Goal: Information Seeking & Learning: Compare options

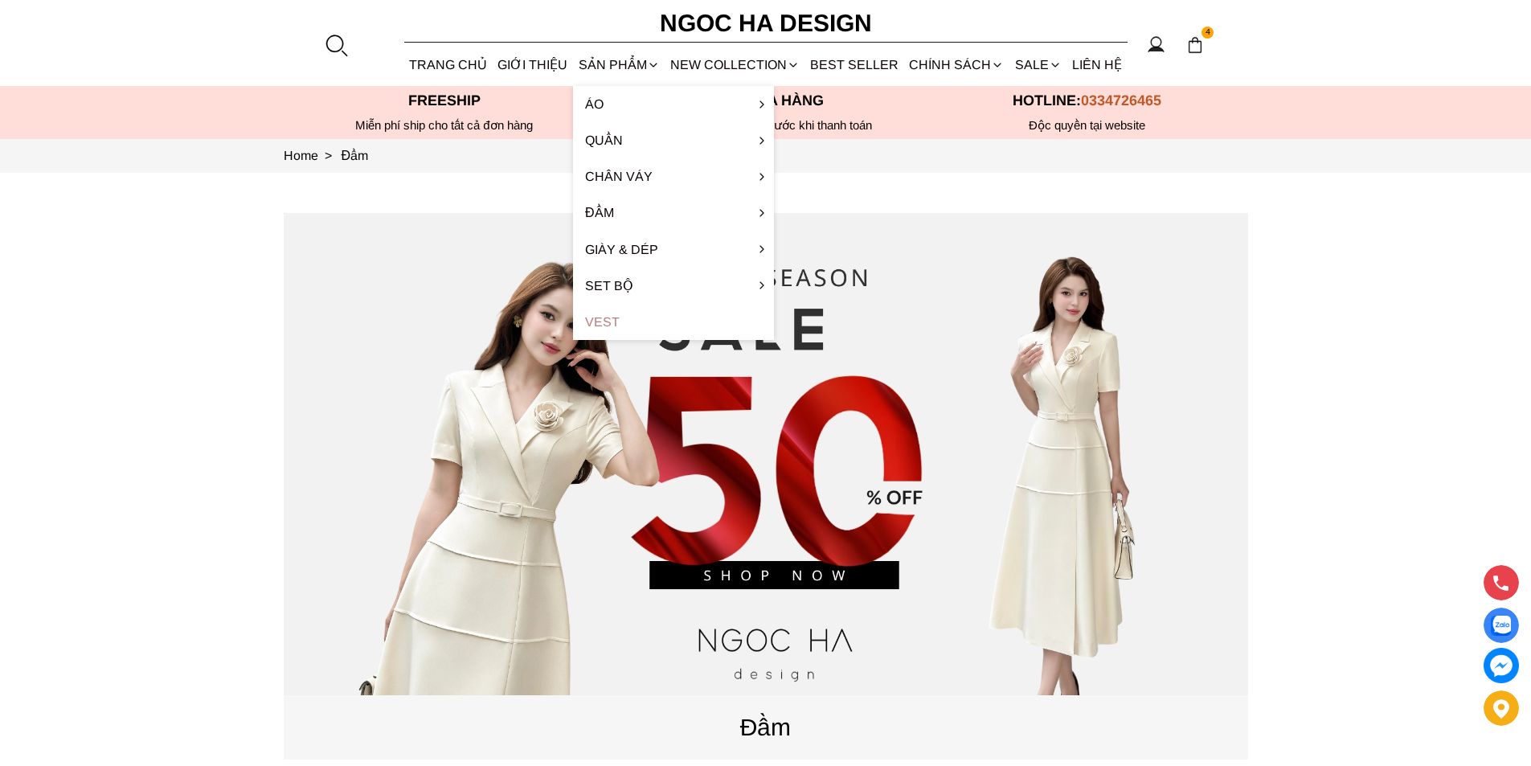
click at [619, 318] on link "Vest" at bounding box center [673, 322] width 201 height 36
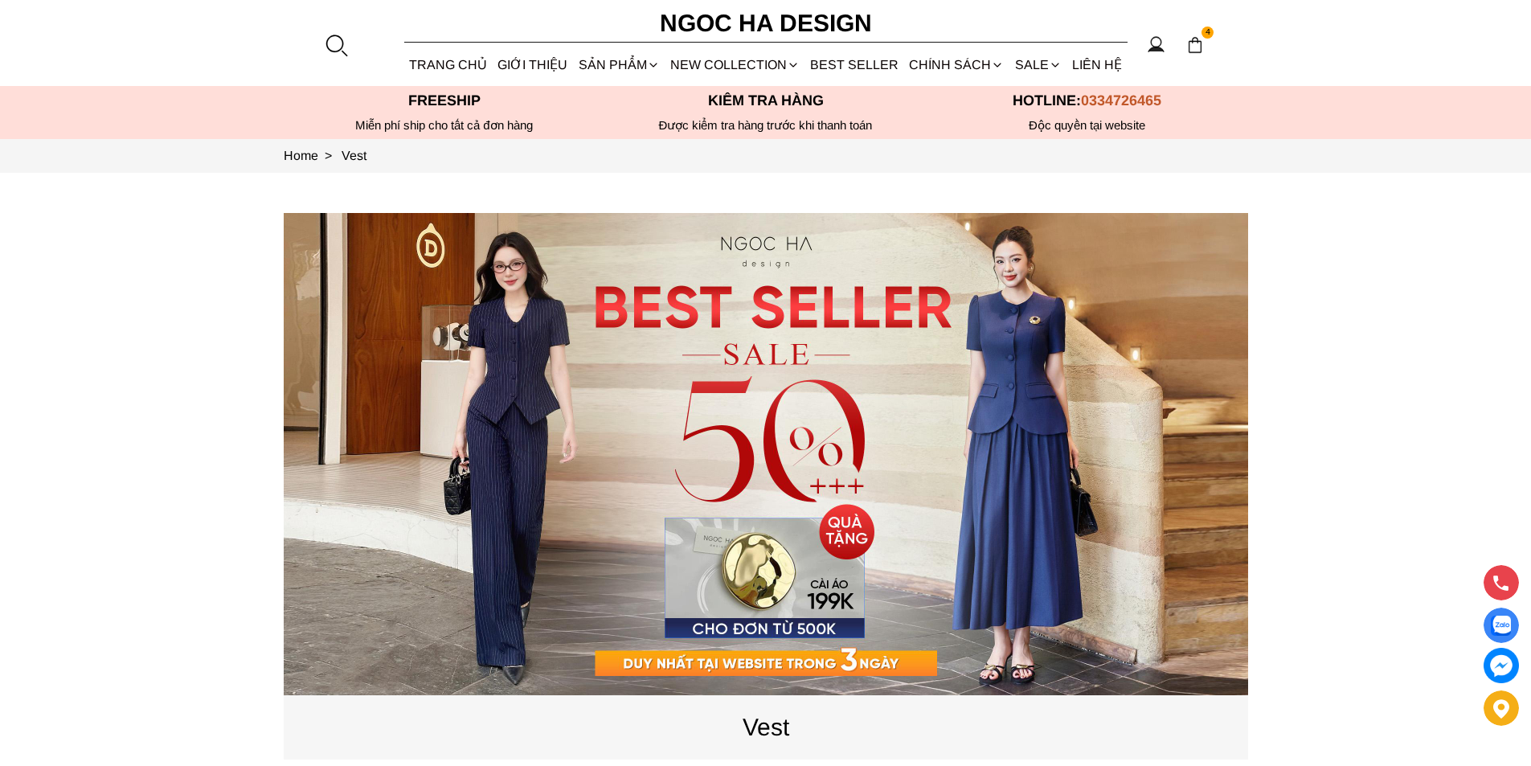
scroll to position [562, 0]
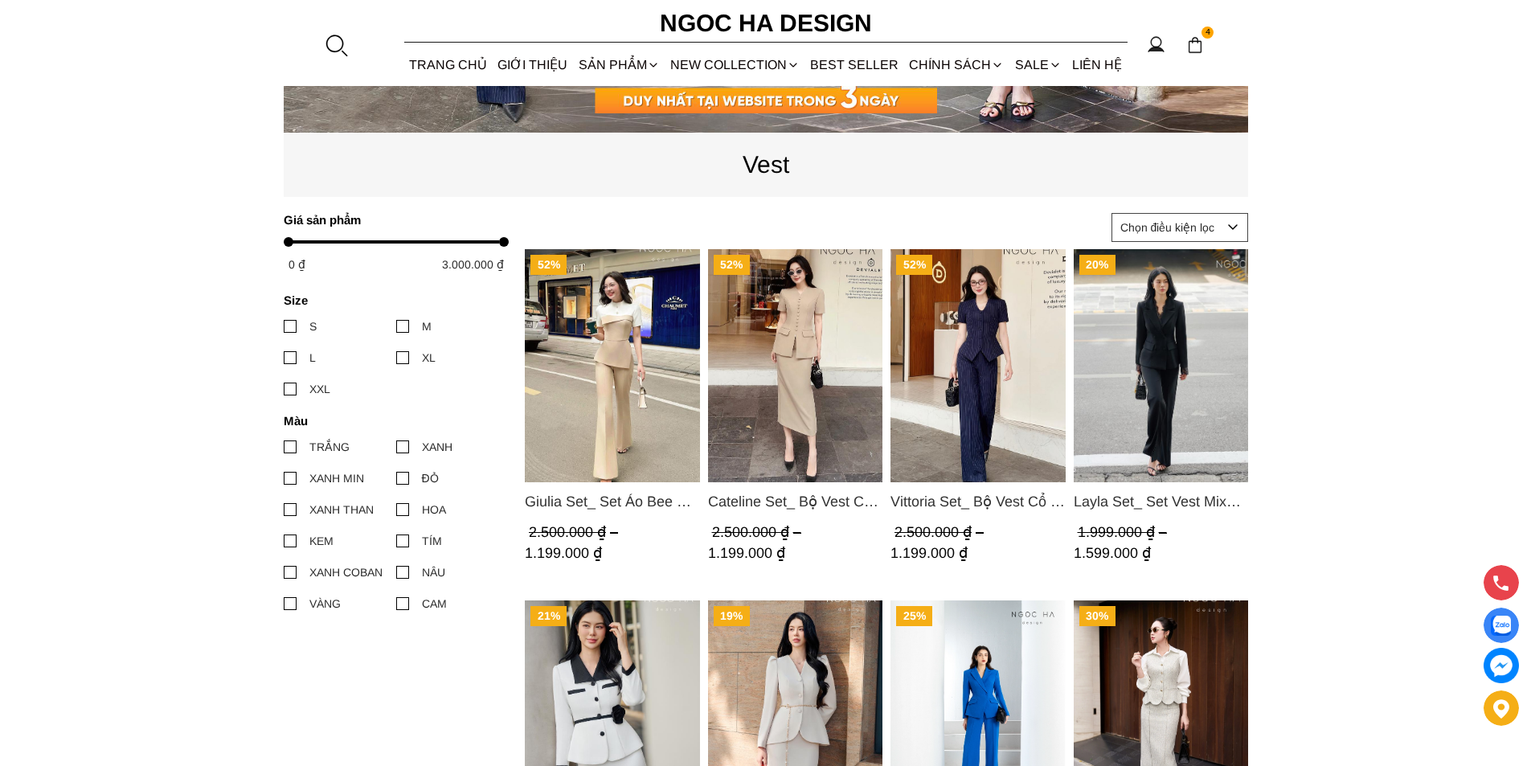
click at [640, 348] on img "Product image - Giulia Set_ Set Áo Bee Mix Cổ Trắng Đính Cúc Quần Loe BQ014" at bounding box center [612, 365] width 175 height 233
click at [1155, 314] on img "Product image - Layla Set_ Set Vest Mix Ren Đen Quần Suông BQ-06" at bounding box center [1160, 365] width 175 height 233
click at [848, 364] on img "Product image - Cateline Set_ Bộ Vest Cổ V Đính Cúc Nhí Chân Váy Bút Chì BJ127" at bounding box center [794, 365] width 175 height 233
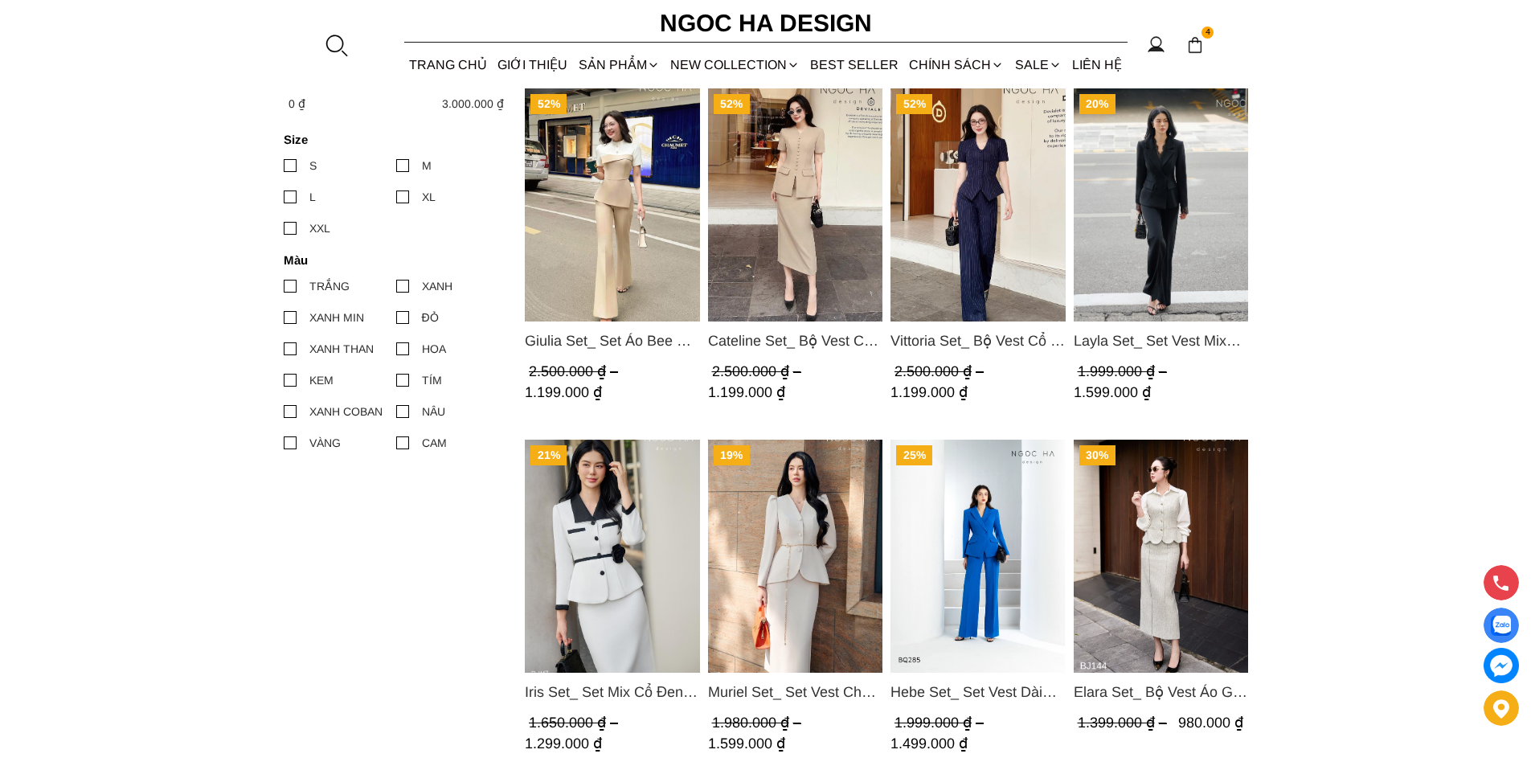
scroll to position [803, 0]
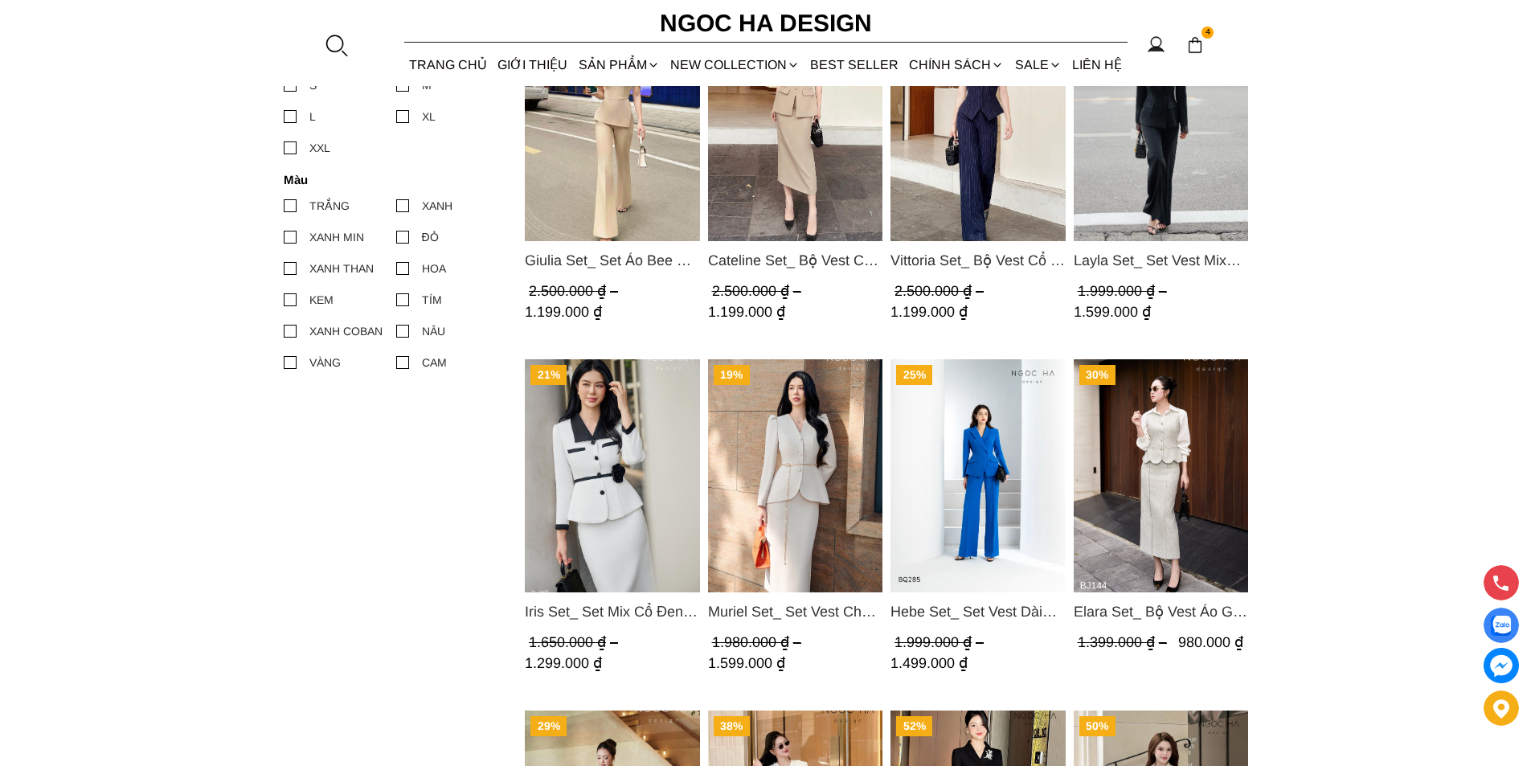
click at [828, 456] on img "Product image - Muriel Set_ Set Vest Chân Váy Màu Bee Vai Xếp Ly Cổ V Kèm Đai K…" at bounding box center [794, 475] width 175 height 233
click at [630, 435] on img "Product image - Iris Set_ Set Mix Cổ Đen Chân Váy Bút Chì Màu Trắng Kèm Đai Hoa…" at bounding box center [612, 475] width 175 height 233
click at [1000, 470] on img "Product image - Hebe Set_ Set Vest Dài Tay BQ285" at bounding box center [977, 475] width 175 height 233
click at [962, 149] on img "Product image - Vittoria Set_ Bộ Vest Cổ V Quần Suông Kẻ Sọc BQ013" at bounding box center [977, 124] width 175 height 233
click at [643, 199] on img "Product image - Giulia Set_ Set Áo Bee Mix Cổ Trắng Đính Cúc Quần Loe BQ014" at bounding box center [612, 124] width 175 height 233
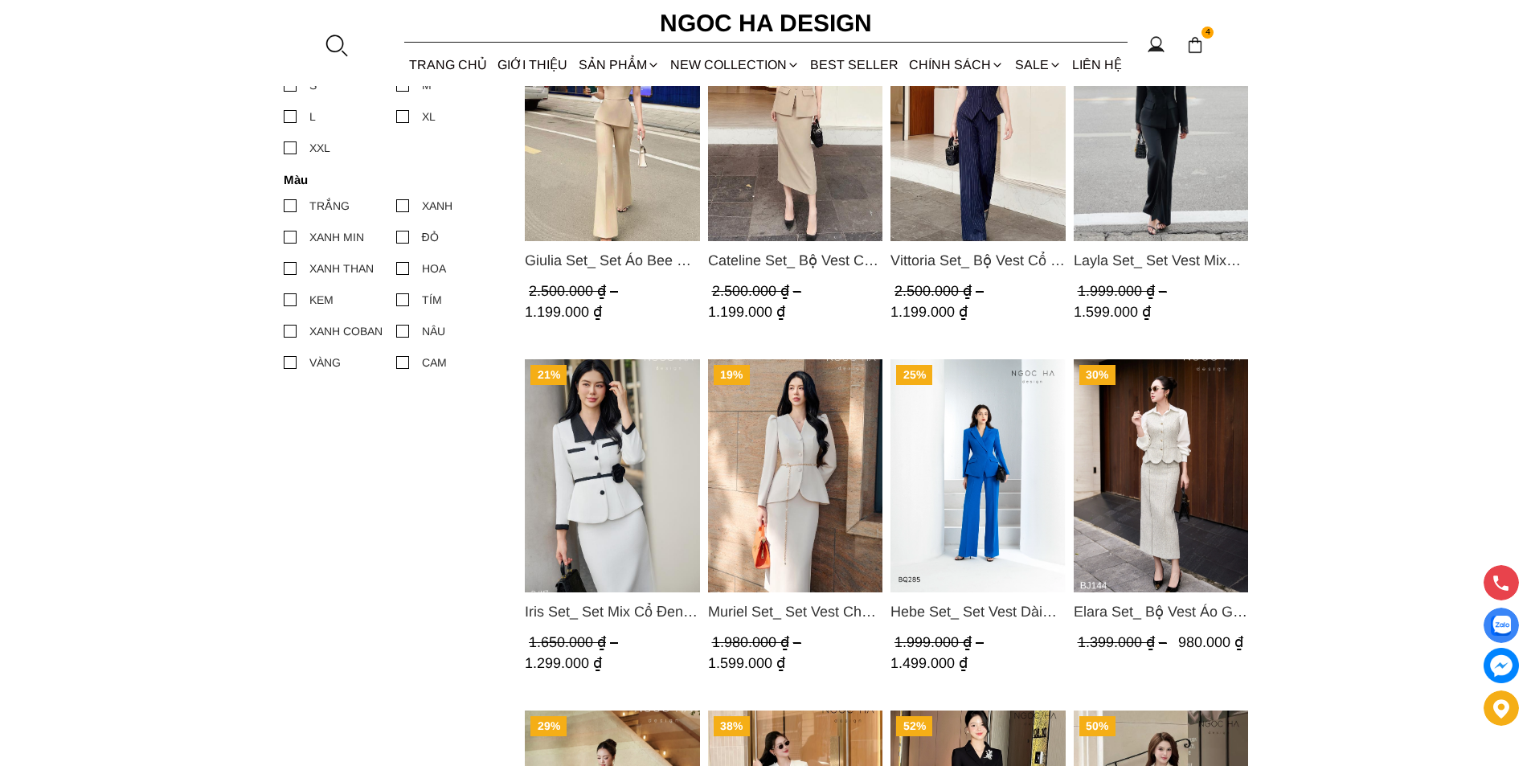
click at [607, 433] on img "Product image - Iris Set_ Set Mix Cổ Đen Chân Váy Bút Chì Màu Trắng Kèm Đai Hoa…" at bounding box center [612, 475] width 175 height 233
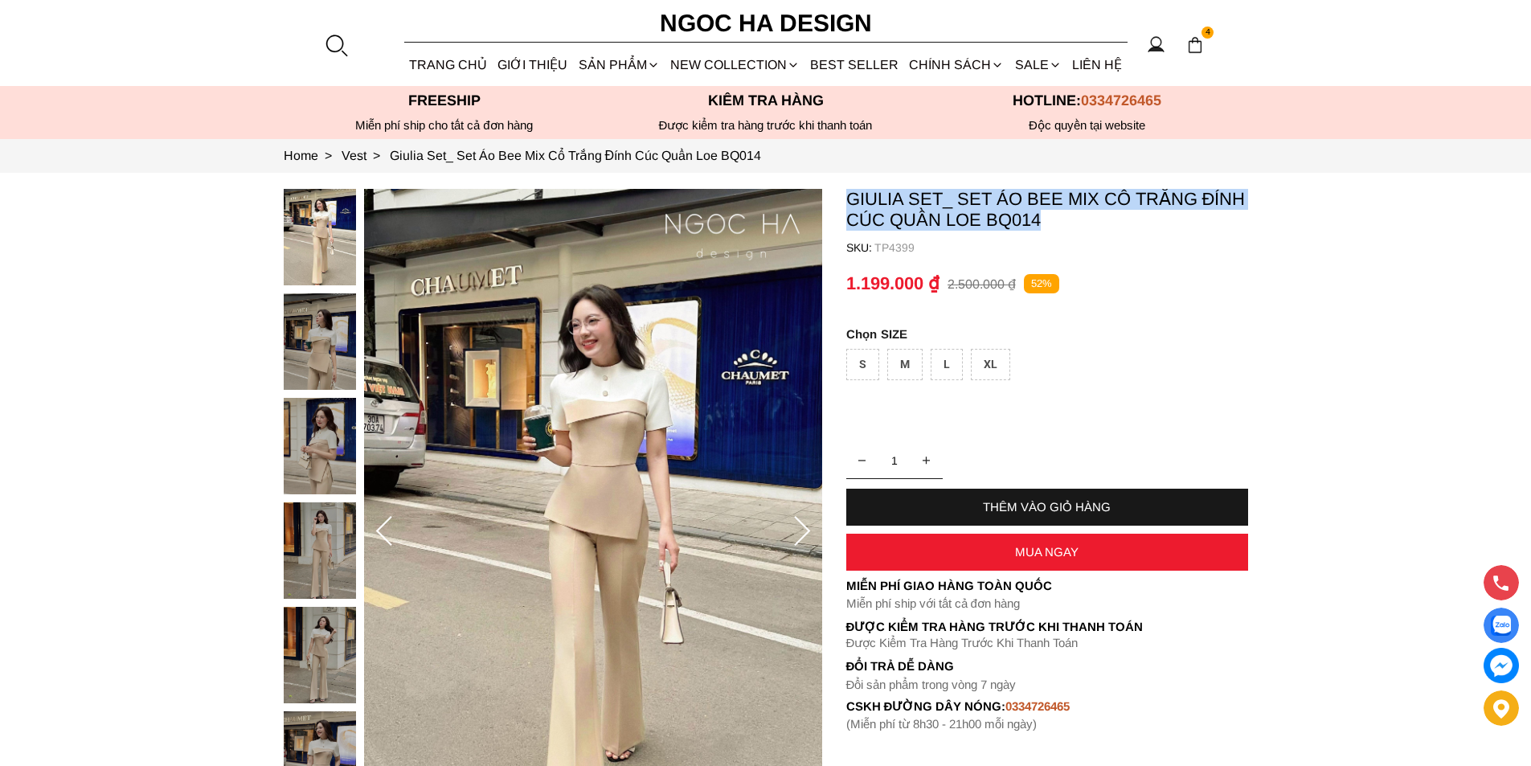
copy p "Giulia Set_ Set Áo Bee Mix Cổ Trắng Đính Cúc Quần Loe BQ014"
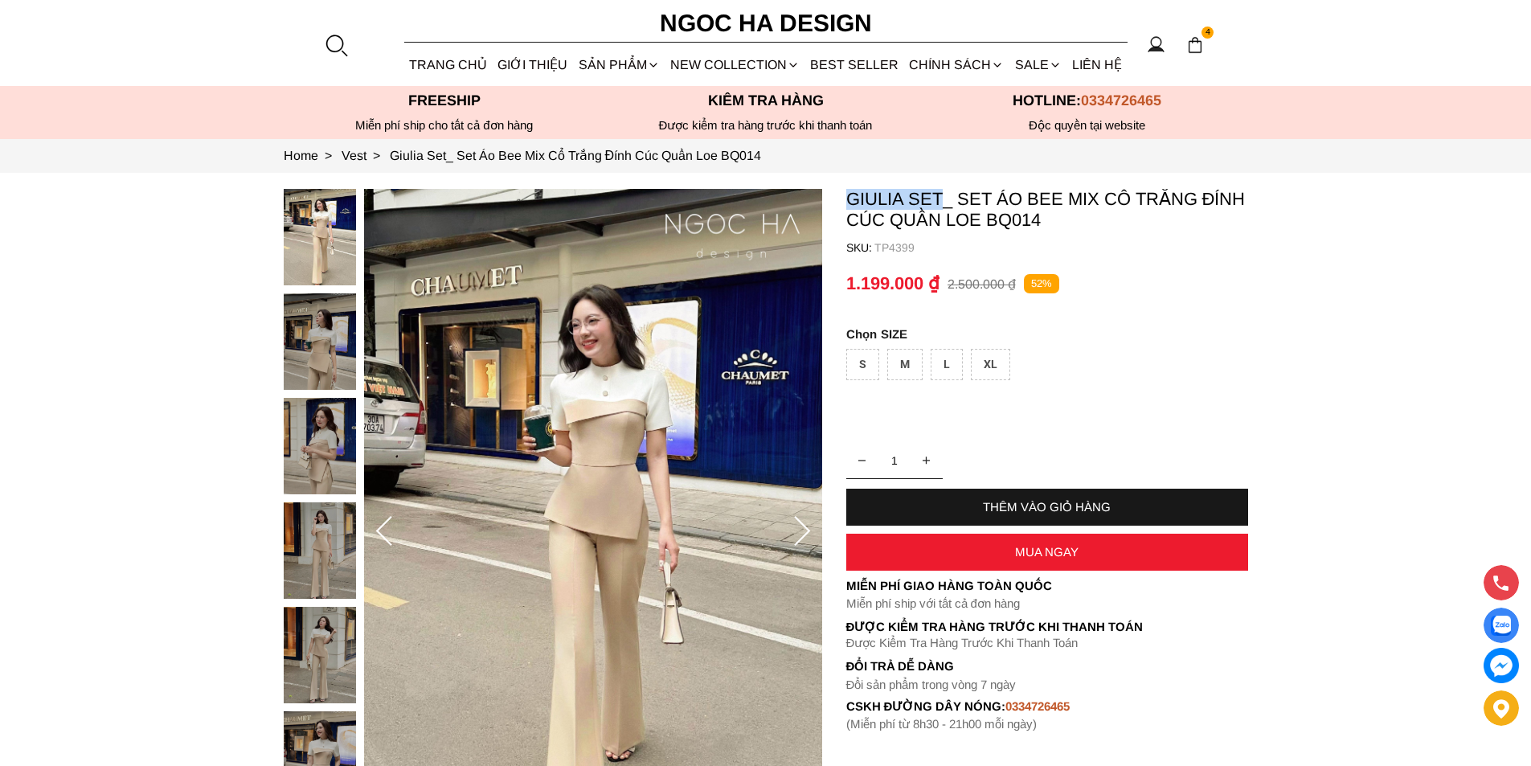
copy p "Giulia Set"
drag, startPoint x: 840, startPoint y: 190, endPoint x: 937, endPoint y: 191, distance: 96.4
click at [937, 191] on section "Giulia Set_ Set Áo Bee Mix Cổ Trắng Đính Cúc Quần Loe BQ014 SKU: TP4399 1 THÊM …" at bounding box center [765, 532] width 1531 height 718
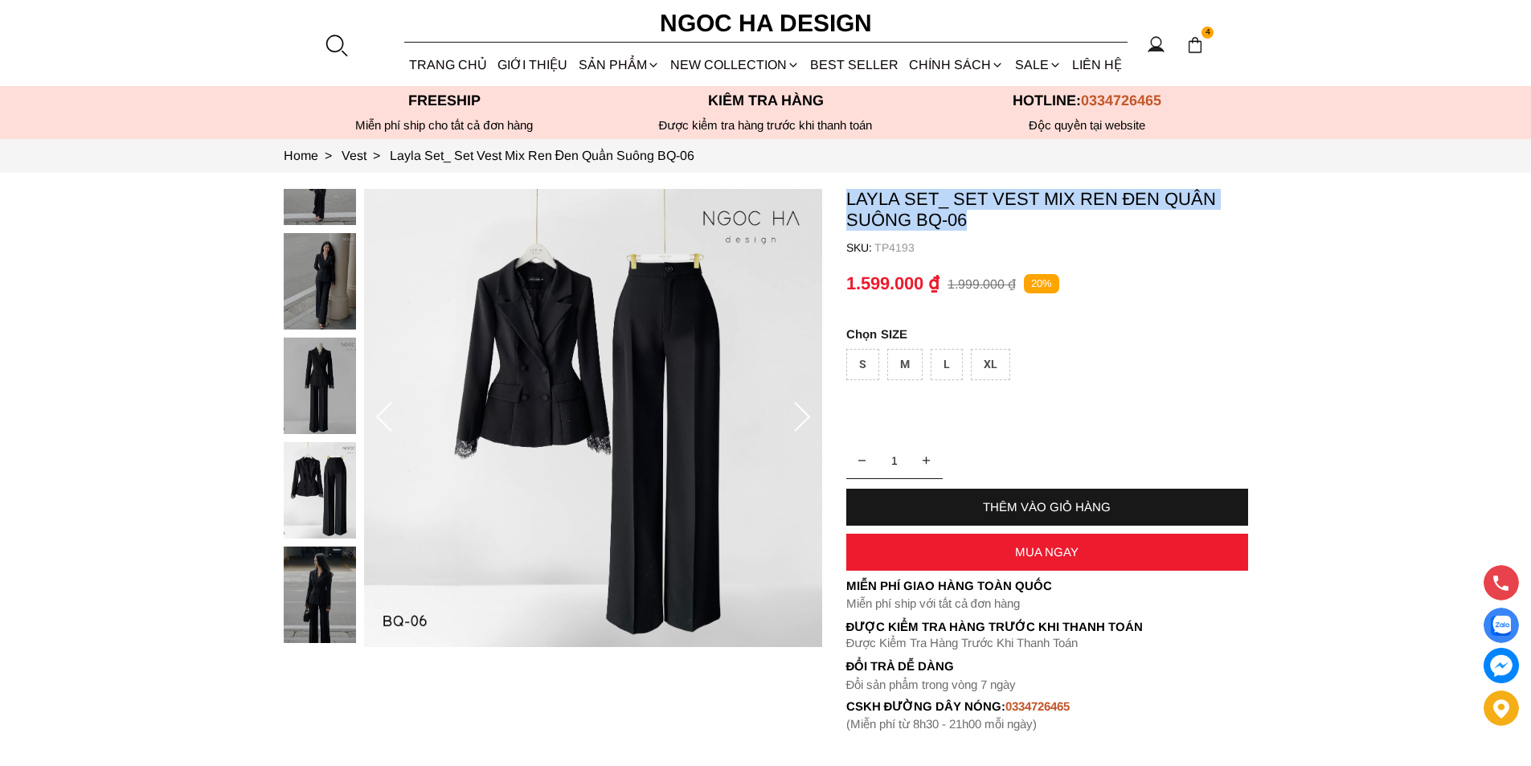
copy p "Layla Set_ Set Vest Mix Ren Đen Quần Suông BQ-06"
drag, startPoint x: 996, startPoint y: 221, endPoint x: 848, endPoint y: 186, distance: 152.6
click at [848, 186] on section "Layla Set_ Set Vest Mix Ren Đen Quần Suông BQ-06 SKU: TP4193 1 THÊM VÀO GIỎ HÀN…" at bounding box center [765, 460] width 1531 height 574
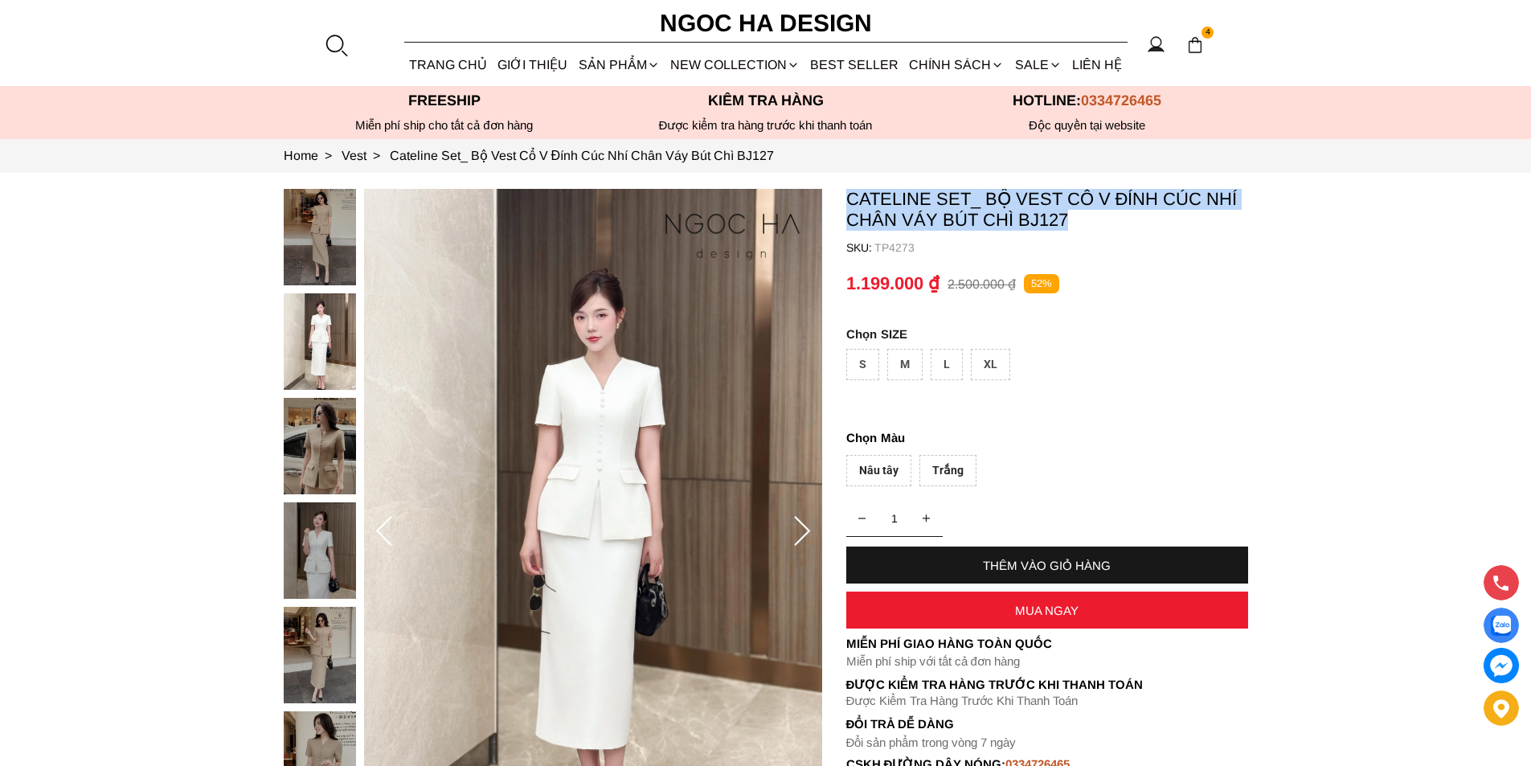
copy p "Cateline Set_ Bộ Vest Cổ V Đính Cúc Nhí Chân Váy Bút Chì BJ127"
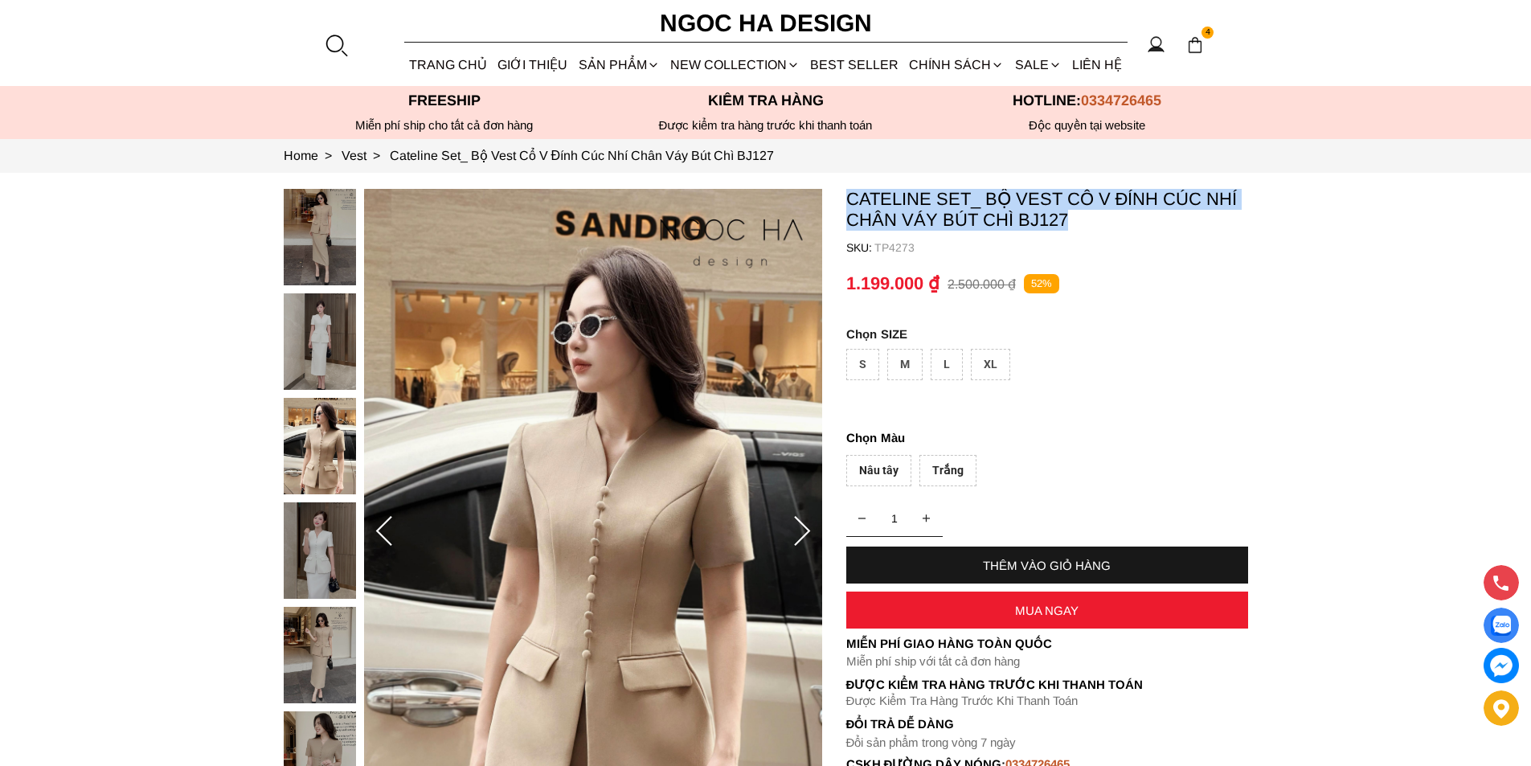
drag, startPoint x: 841, startPoint y: 198, endPoint x: 1096, endPoint y: 225, distance: 256.1
click at [1096, 225] on section "Cateline Set_ Bộ Vest Cổ V Đính Cúc Nhí Chân Váy Bút Chì BJ127 SKU: TP4273 1 TH…" at bounding box center [765, 532] width 1531 height 718
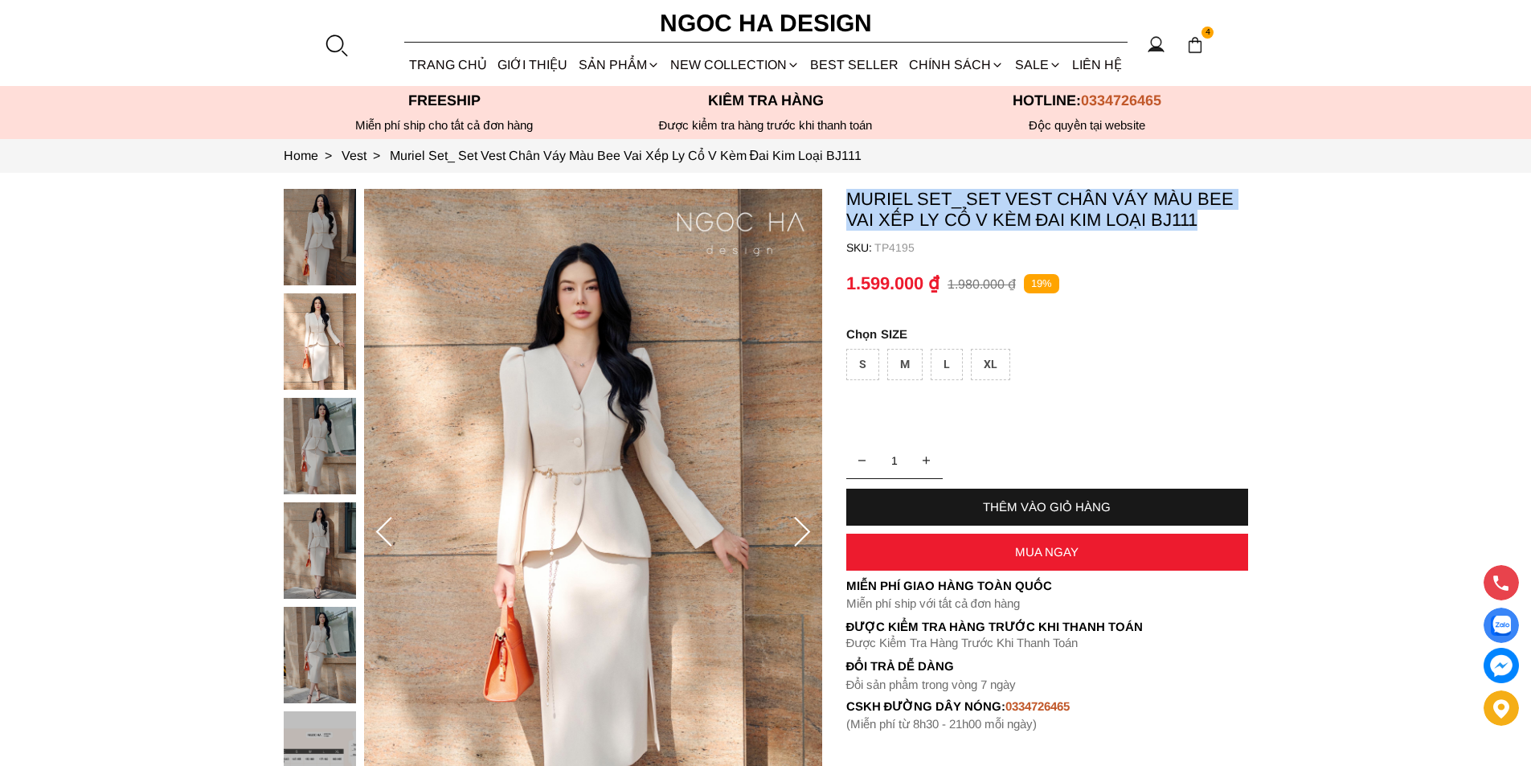
copy p "Muriel Set_ Set Vest Chân Váy Màu Bee Vai Xếp Ly Cổ V Kèm Đai Kim Loại BJ111"
drag, startPoint x: 846, startPoint y: 188, endPoint x: 1266, endPoint y: 217, distance: 421.2
click at [1266, 217] on section "Muriel Set_ Set Vest Chân Váy Màu Bee Vai Xếp Ly Cổ V Kèm Đai Kim Loại BJ111 SK…" at bounding box center [765, 532] width 1531 height 719
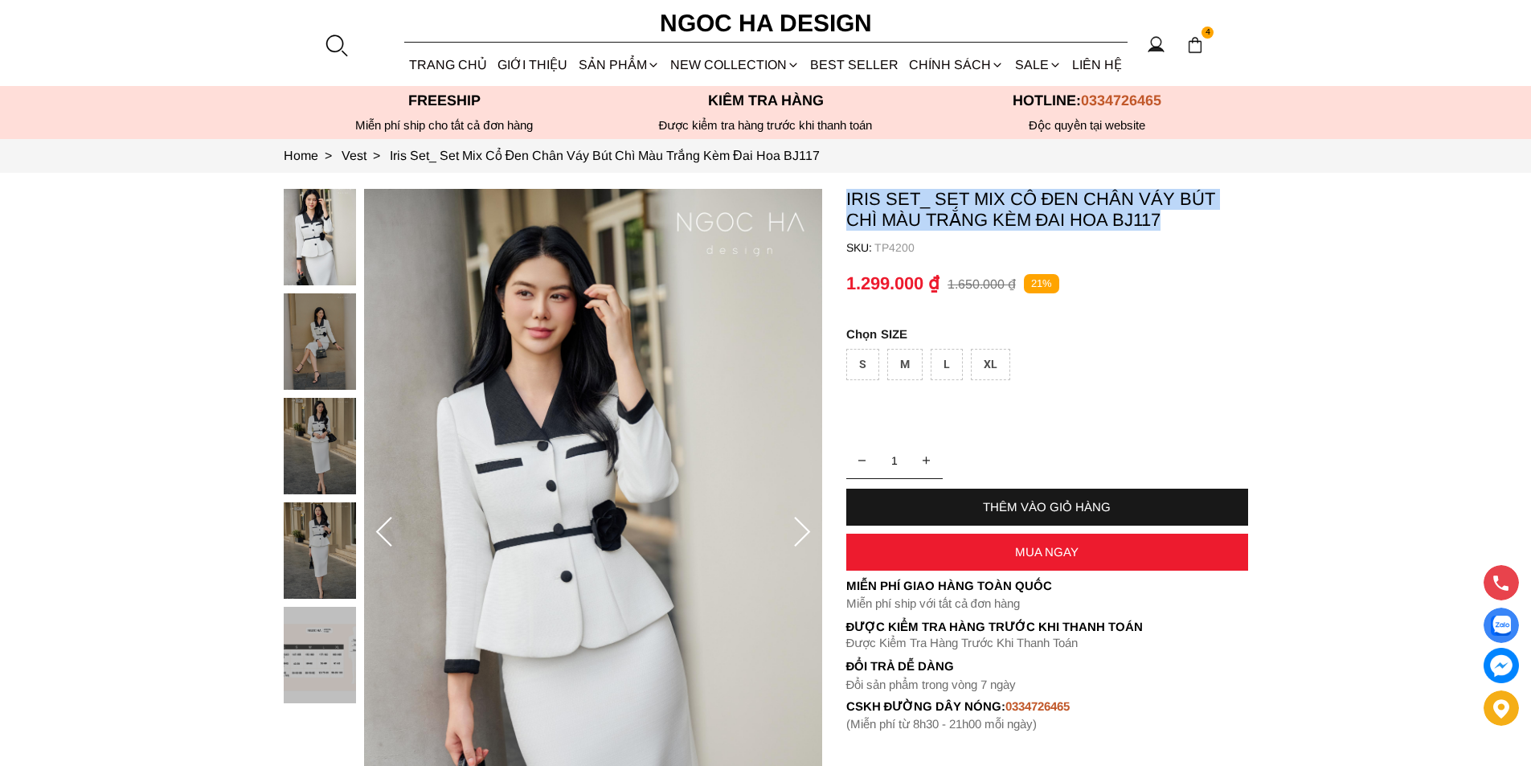
copy p "Iris Set_ Set Mix Cổ Đen Chân Váy Bút Chì Màu Trắng Kèm Đai Hoa BJ117"
drag, startPoint x: 839, startPoint y: 189, endPoint x: 1197, endPoint y: 218, distance: 359.5
click at [1197, 218] on section "Iris Set_ Set Mix Cổ Đen Chân Váy Bút Chì Màu Trắng Kèm Đai Hoa BJ117 SKU: TP42…" at bounding box center [765, 532] width 1531 height 719
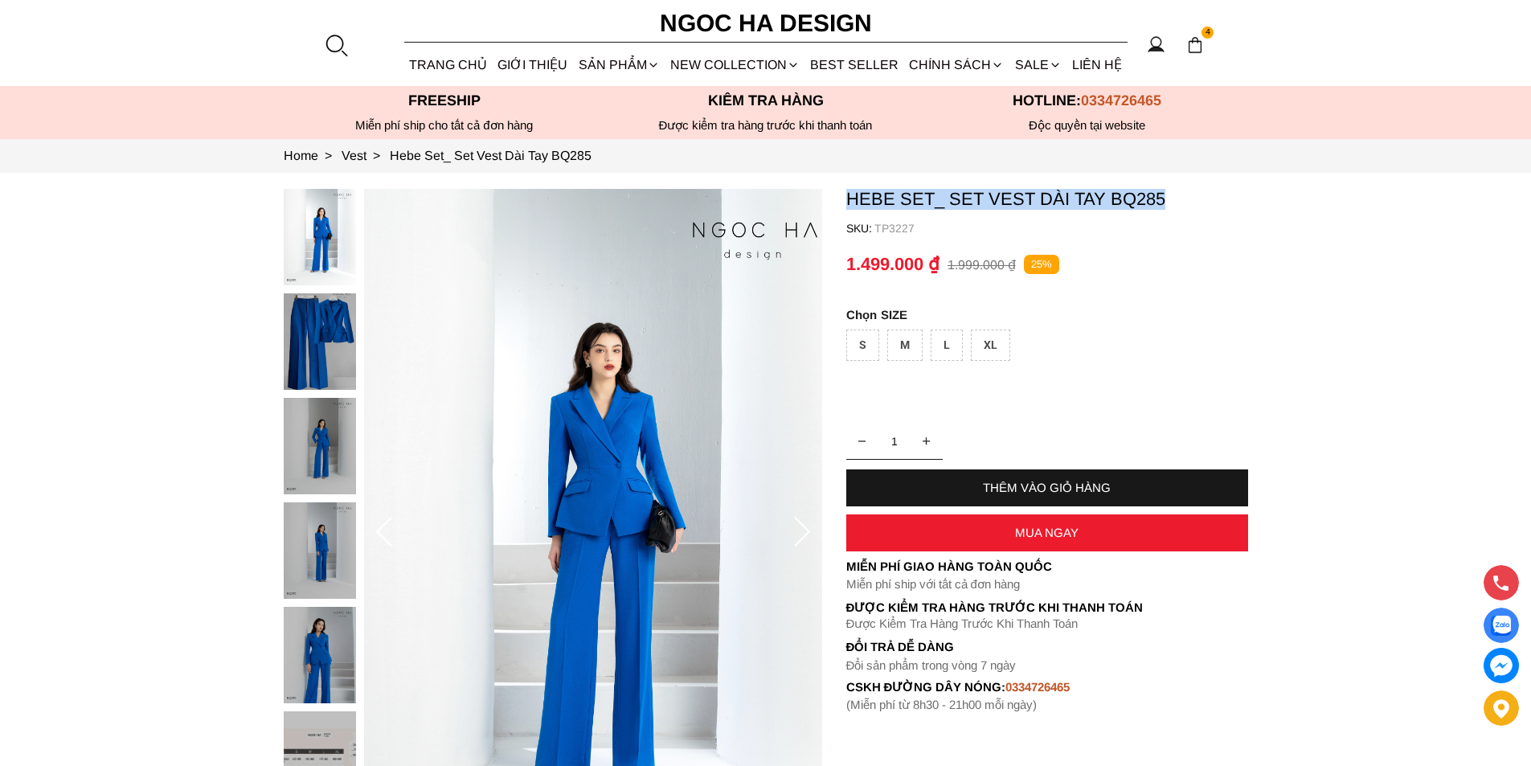
copy p "Hebe Set_ Set Vest Dài Tay BQ285"
drag, startPoint x: 850, startPoint y: 196, endPoint x: 1195, endPoint y: 198, distance: 344.7
click at [1195, 198] on p "Hebe Set_ Set Vest Dài Tay BQ285" at bounding box center [1047, 199] width 402 height 21
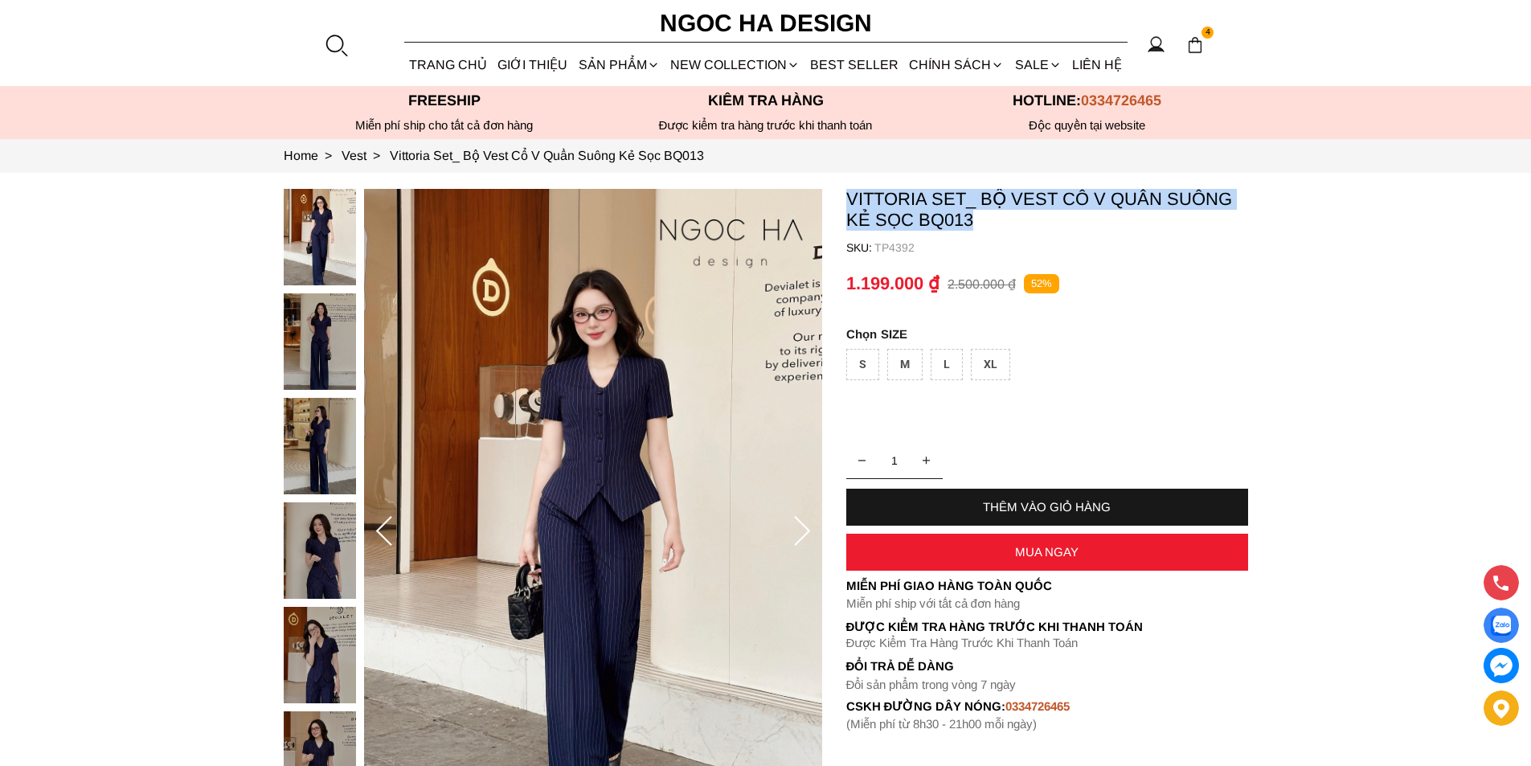
copy p "Vittoria Set_ Bộ Vest Cổ V Quần Suông Kẻ Sọc BQ013"
drag, startPoint x: 845, startPoint y: 185, endPoint x: 995, endPoint y: 222, distance: 154.7
click at [995, 222] on section "Vittoria Set_ Bộ Vest Cổ V Quần Suông Kẻ Sọc BQ013 SKU: TP4392 1 THÊM VÀO GIỎ H…" at bounding box center [765, 532] width 1531 height 718
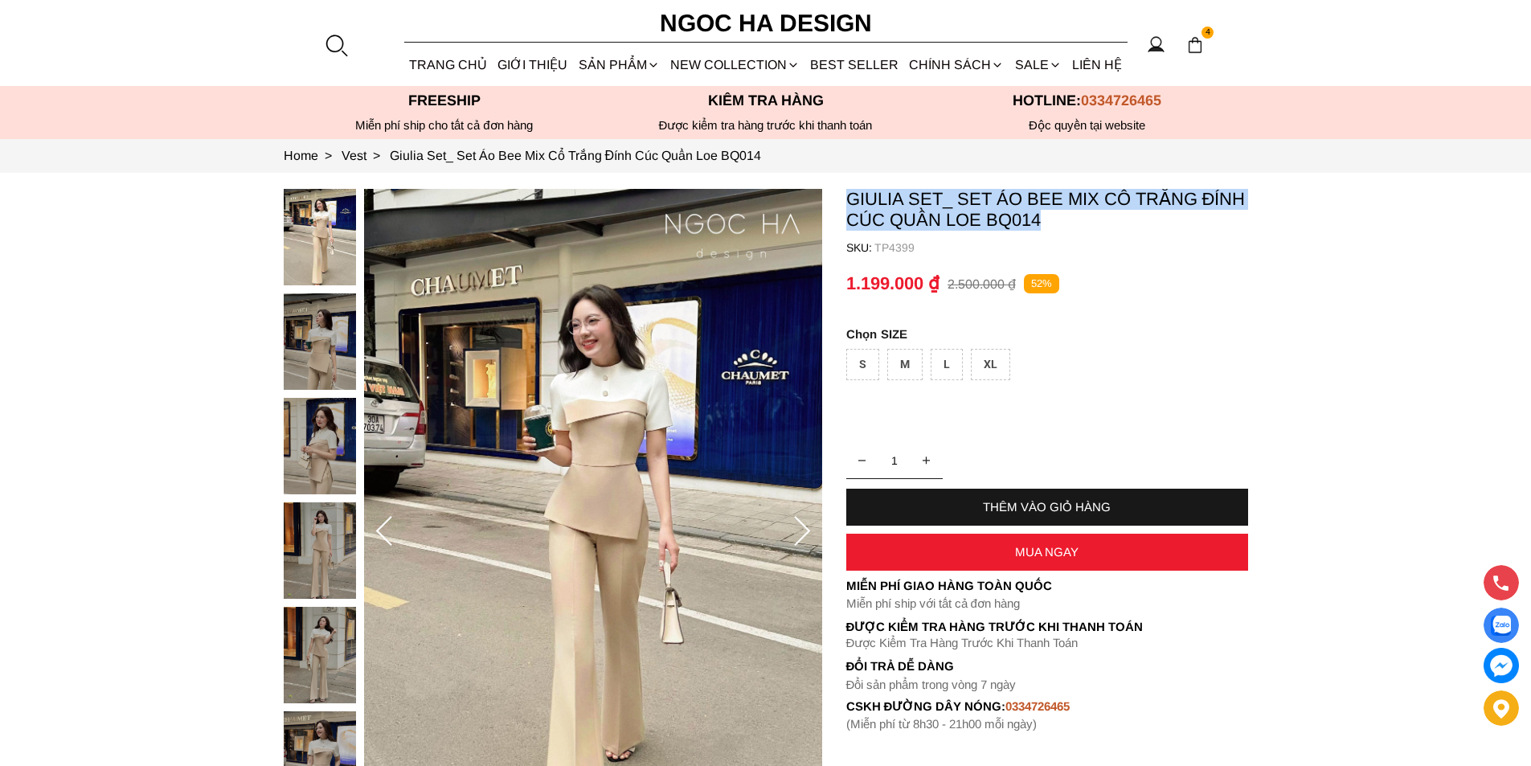
copy p "Giulia Set_ Set Áo Bee Mix Cổ Trắng Đính Cúc Quần Loe BQ014"
drag, startPoint x: 846, startPoint y: 182, endPoint x: 1043, endPoint y: 216, distance: 199.9
click at [1043, 216] on section "Giulia Set_ Set Áo Bee Mix Cổ Trắng Đính Cúc Quần Loe BQ014 SKU: TP4399 1 THÊM …" at bounding box center [765, 532] width 1531 height 718
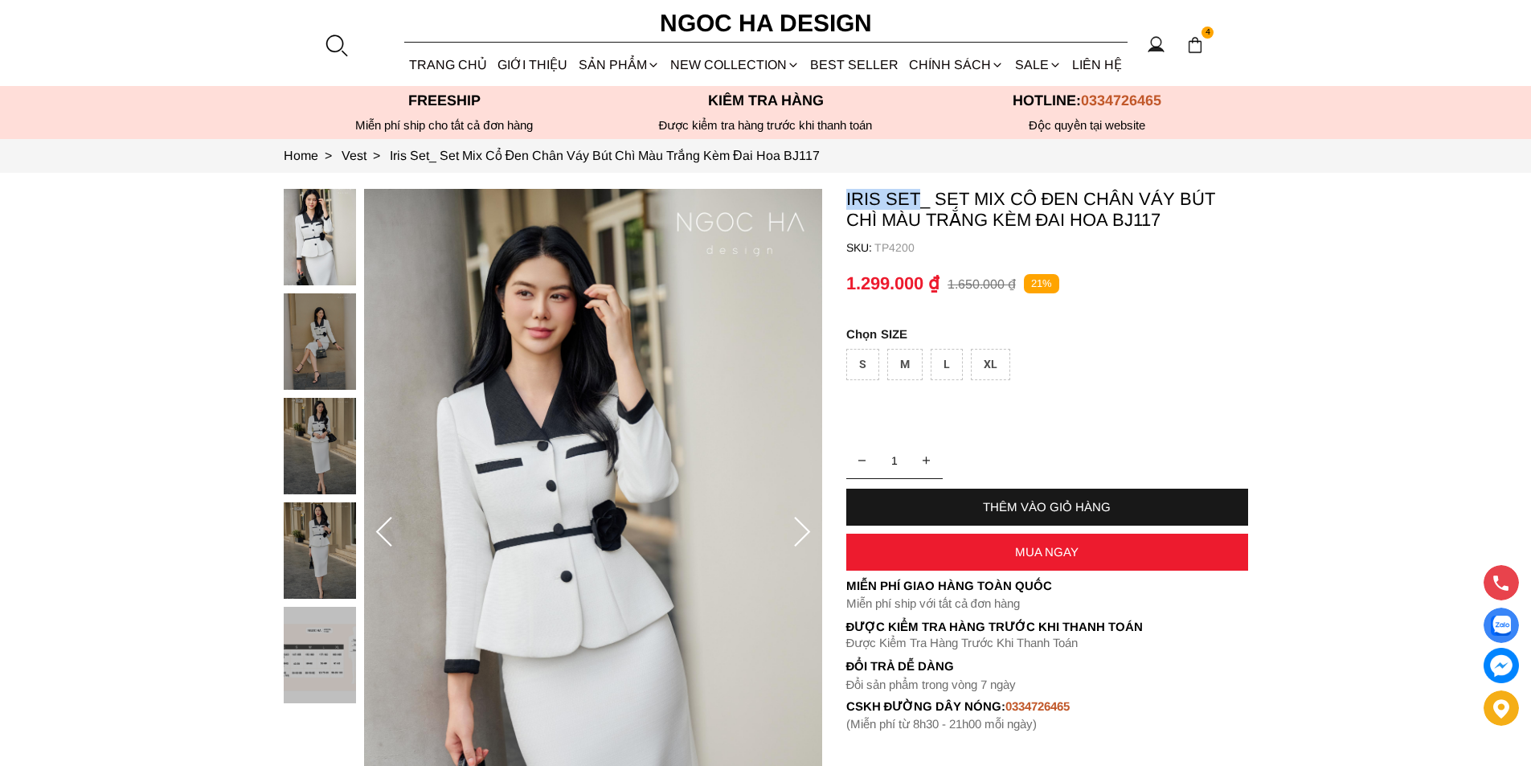
copy p "Iris Set"
drag, startPoint x: 844, startPoint y: 196, endPoint x: 919, endPoint y: 206, distance: 76.1
click at [919, 206] on section "Iris Set_ Set Mix Cổ Đen Chân Váy Bút Chì Màu Trắng Kèm Đai Hoa BJ117 SKU: TP42…" at bounding box center [765, 532] width 1531 height 719
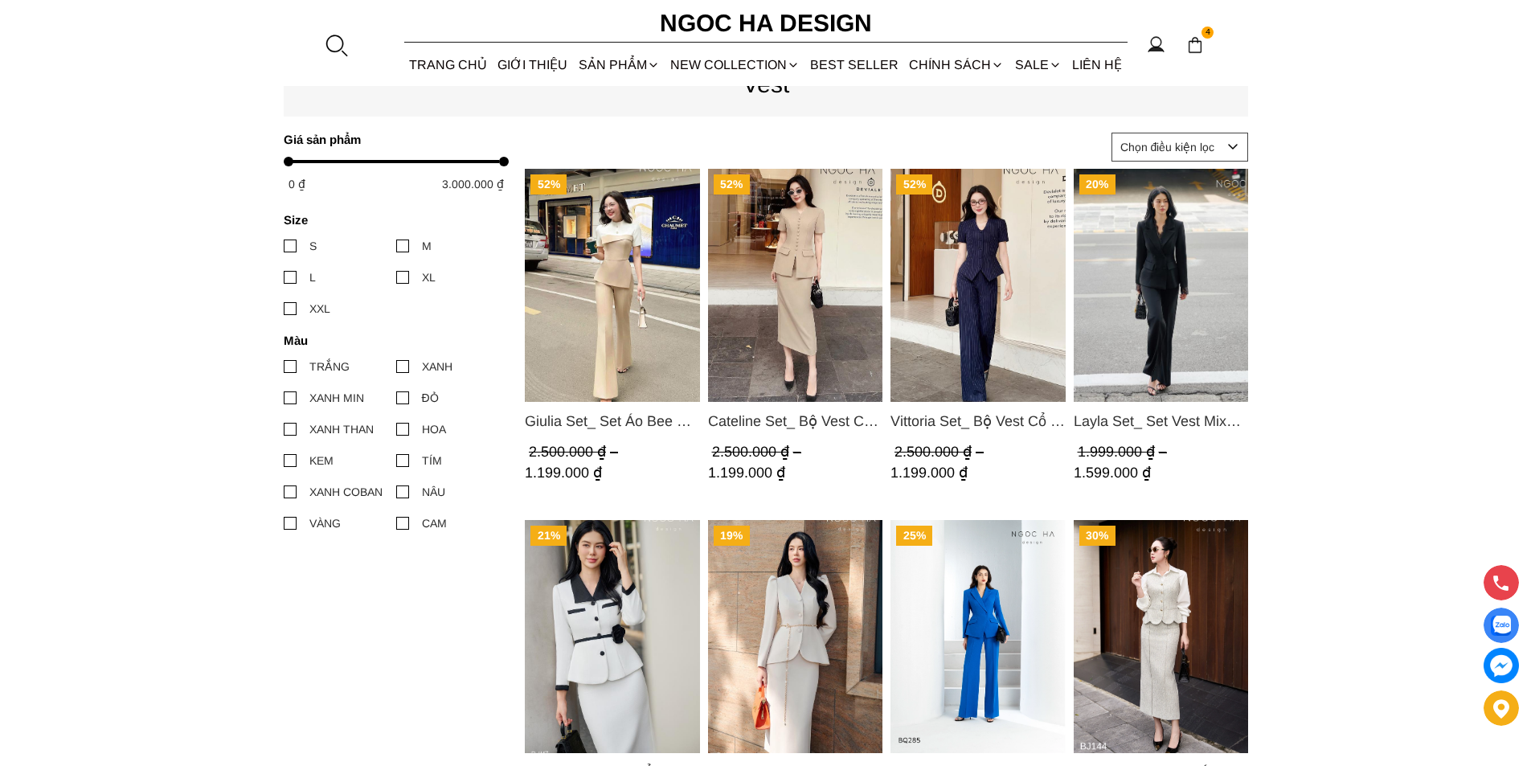
scroll to position [803, 0]
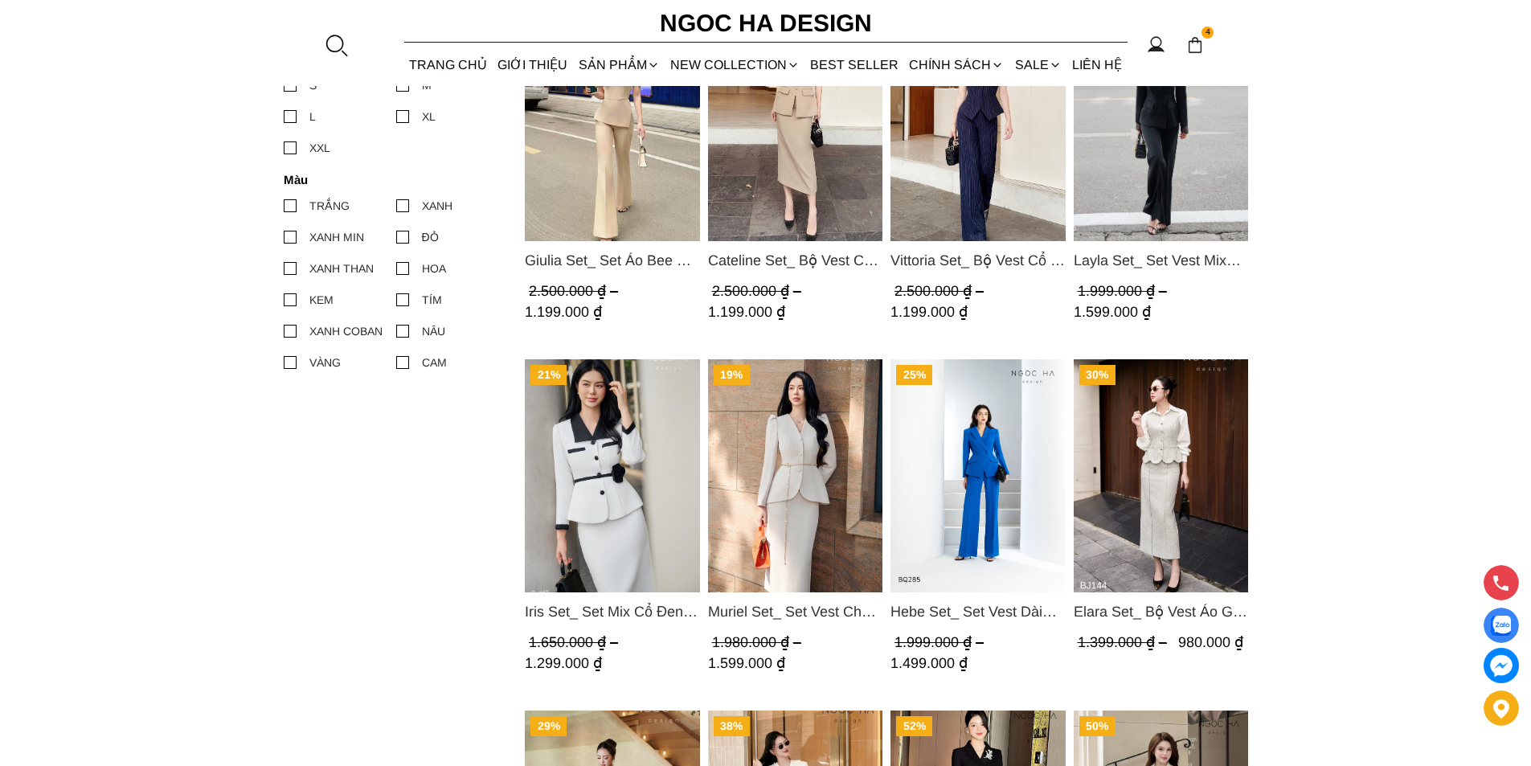
click at [817, 460] on img "Product image - Muriel Set_ Set Vest Chân Váy Màu Bee Vai Xếp Ly Cổ V Kèm Đai K…" at bounding box center [794, 475] width 175 height 233
click at [971, 455] on img "Product image - Hebe Set_ Set Vest Dài Tay BQ285" at bounding box center [977, 475] width 175 height 233
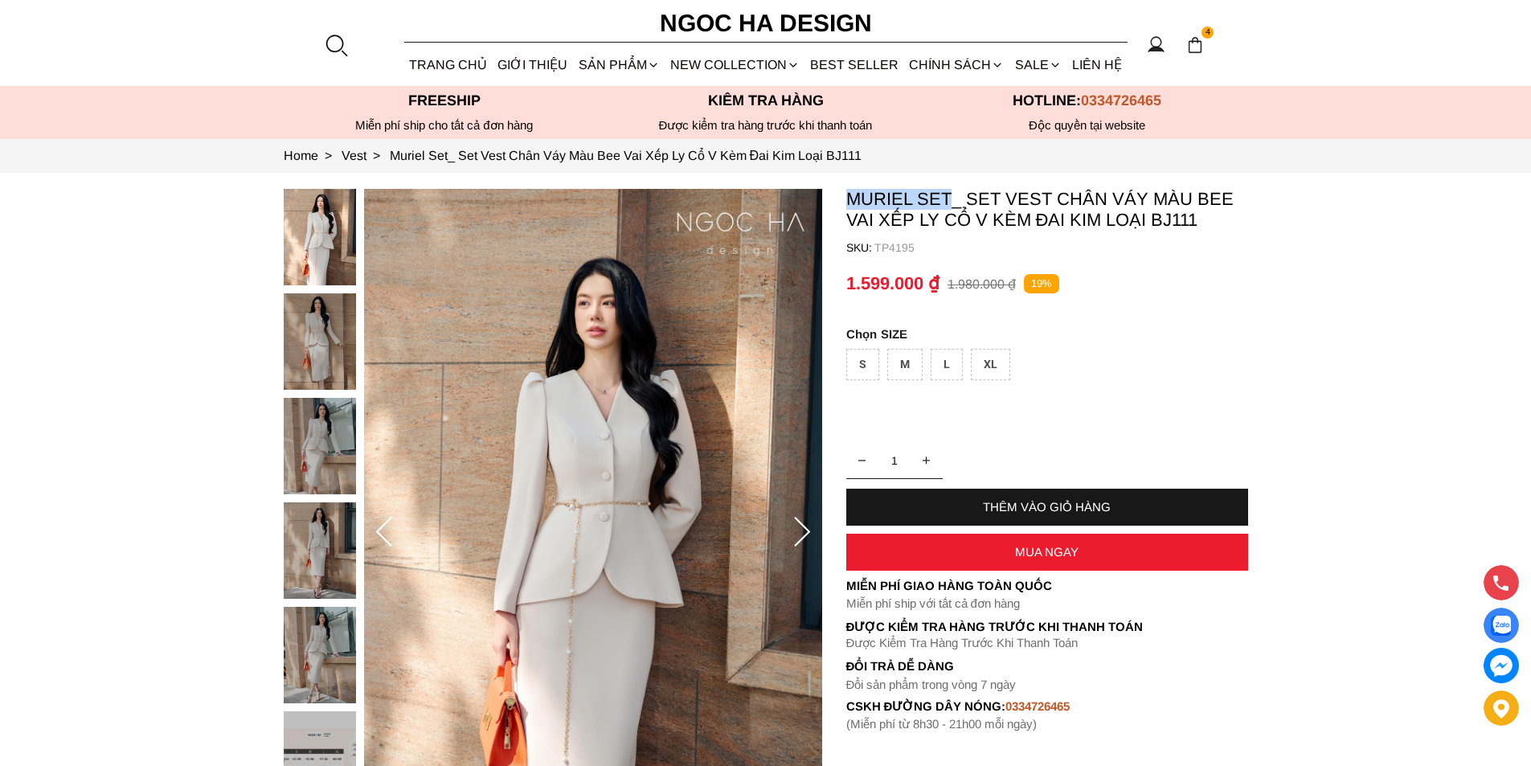
copy p "Muriel Set"
drag, startPoint x: 844, startPoint y: 198, endPoint x: 951, endPoint y: 197, distance: 107.7
click at [951, 197] on section "Muriel Set_ Set Vest Chân Váy Màu Bee Vai Xếp Ly Cổ V Kèm Đai Kim Loại BJ111 SK…" at bounding box center [765, 532] width 1531 height 719
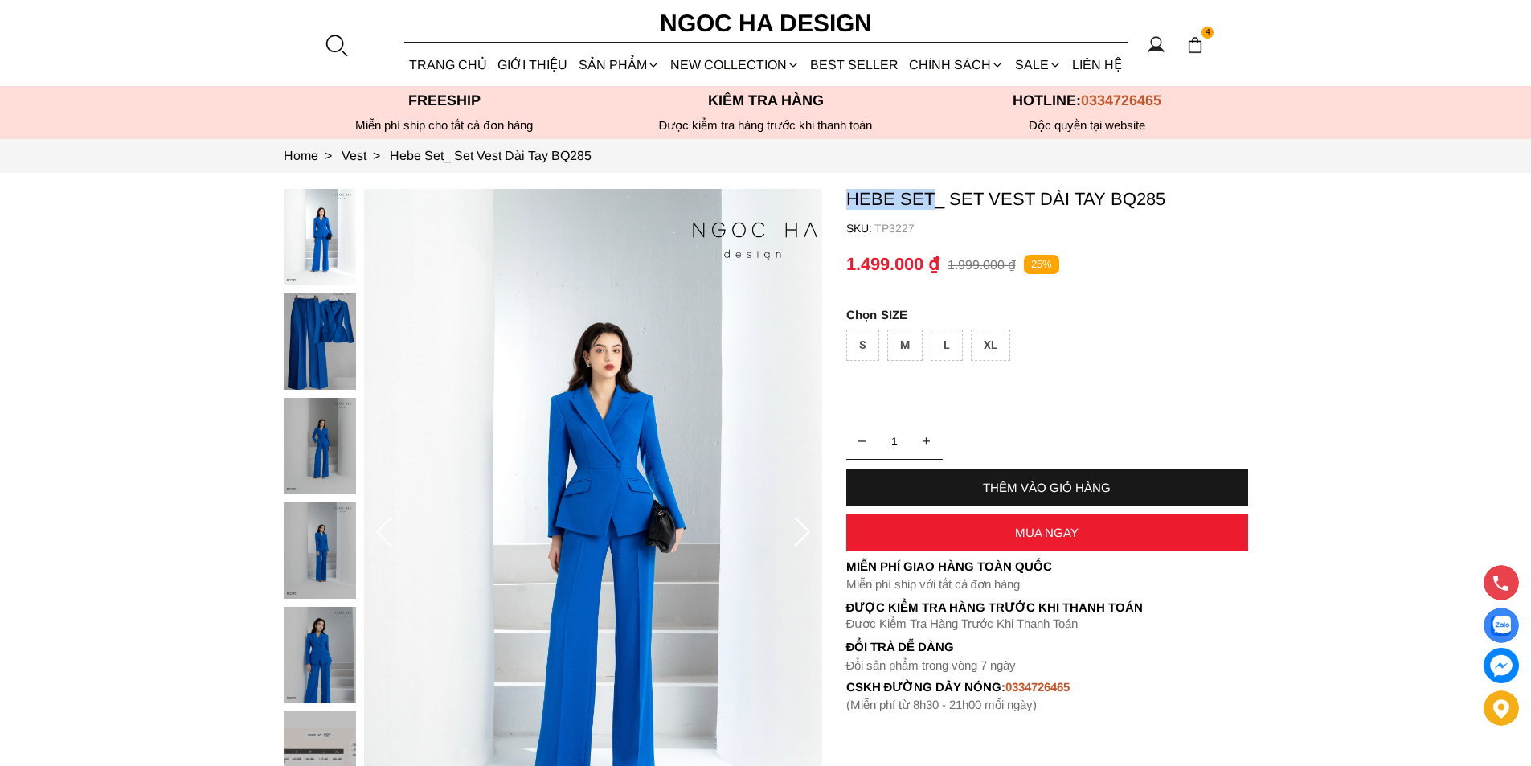
copy p "Hebe Set"
drag, startPoint x: 844, startPoint y: 193, endPoint x: 933, endPoint y: 210, distance: 90.8
click at [933, 210] on section "Hebe Set_ Set Vest Dài Tay BQ285 SKU: TP3227 1 THÊM VÀO GIỎ HÀNG Miễn phí giao …" at bounding box center [765, 532] width 1531 height 719
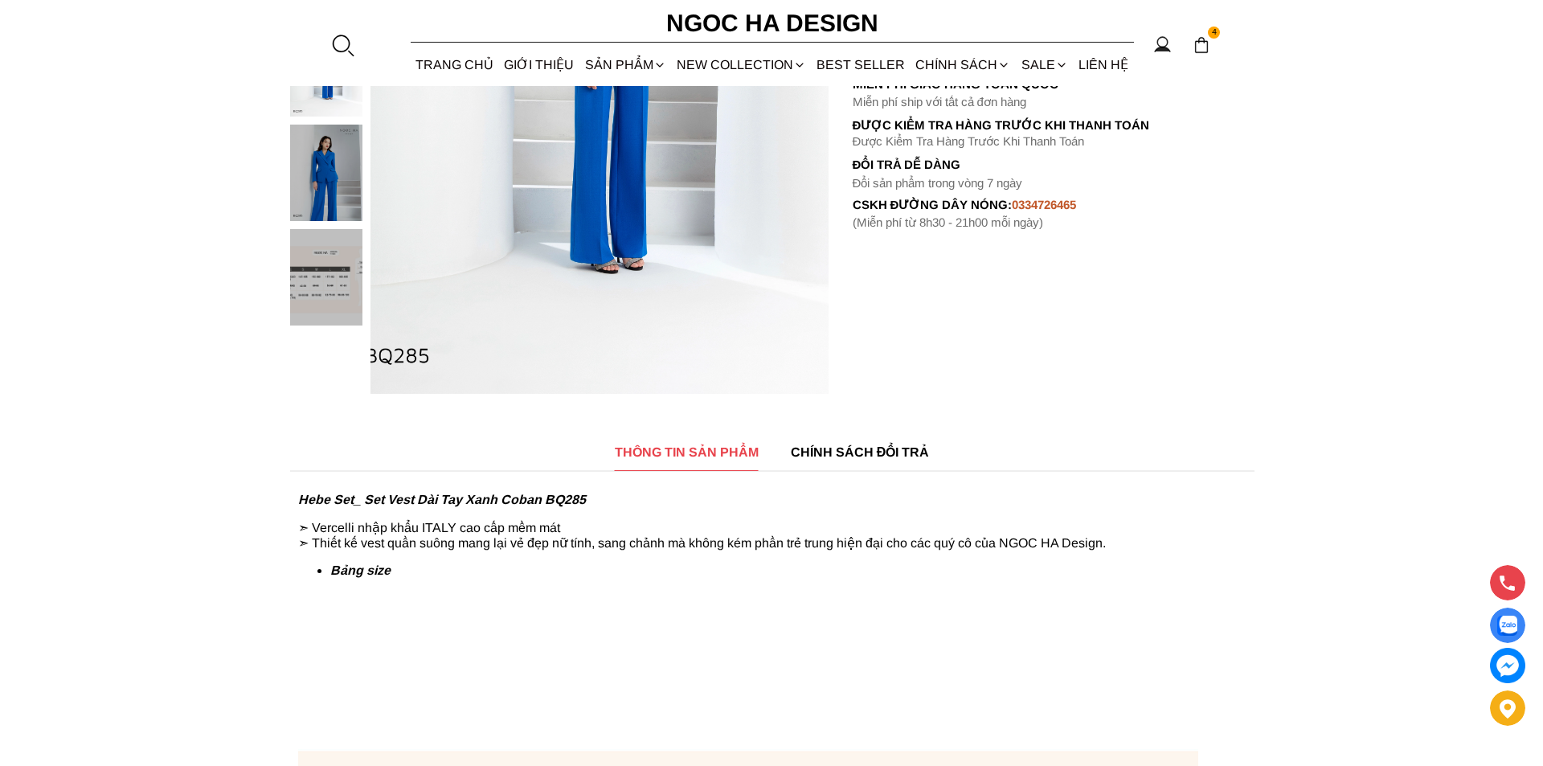
scroll to position [562, 0]
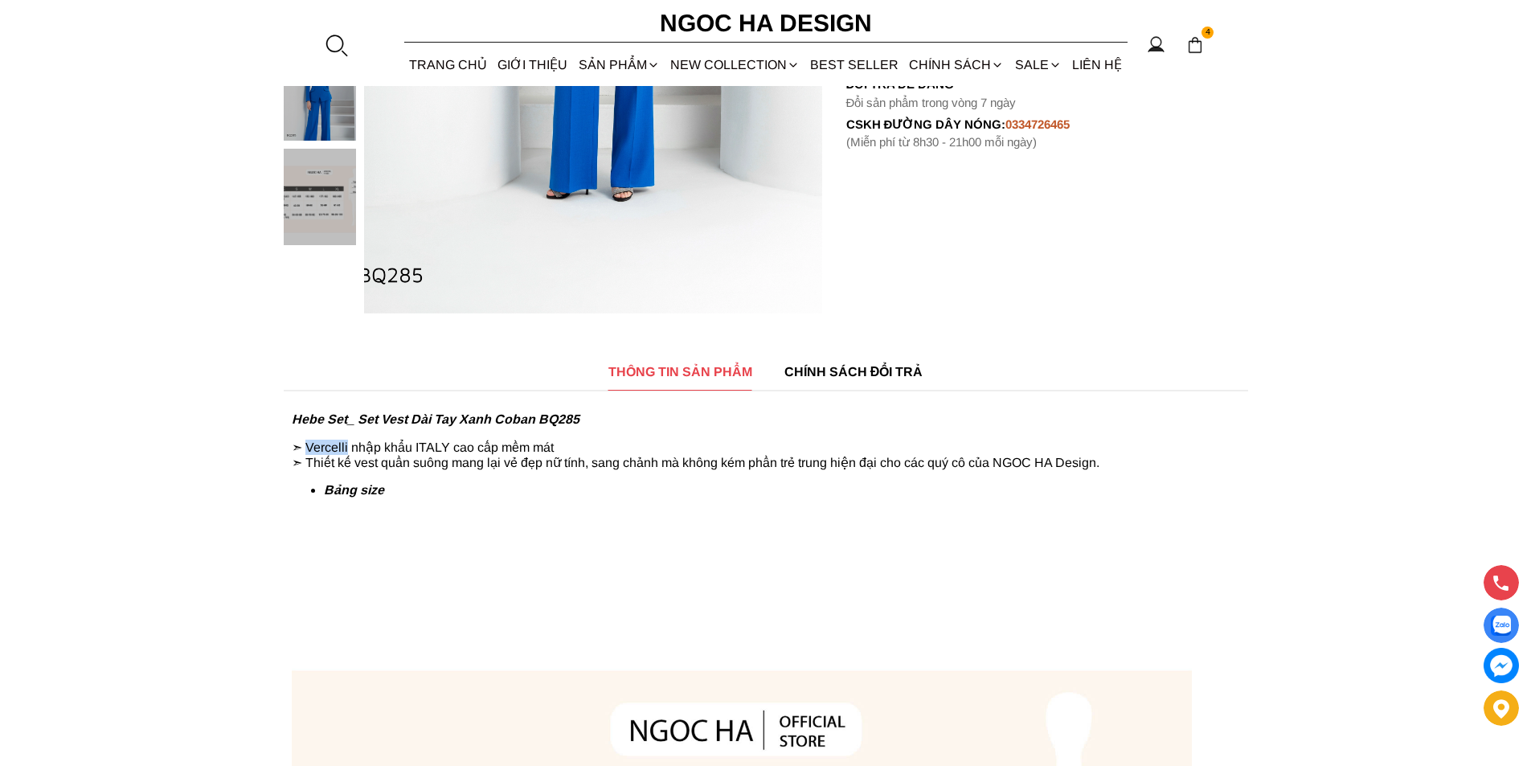
copy p "Vercelli"
drag, startPoint x: 309, startPoint y: 446, endPoint x: 348, endPoint y: 442, distance: 39.6
click at [348, 442] on p "➣ Vercelli nhập khẩu ITALY cao cấp mềm mát ➣ Thiết kế vest quần suông mang lại …" at bounding box center [766, 454] width 948 height 31
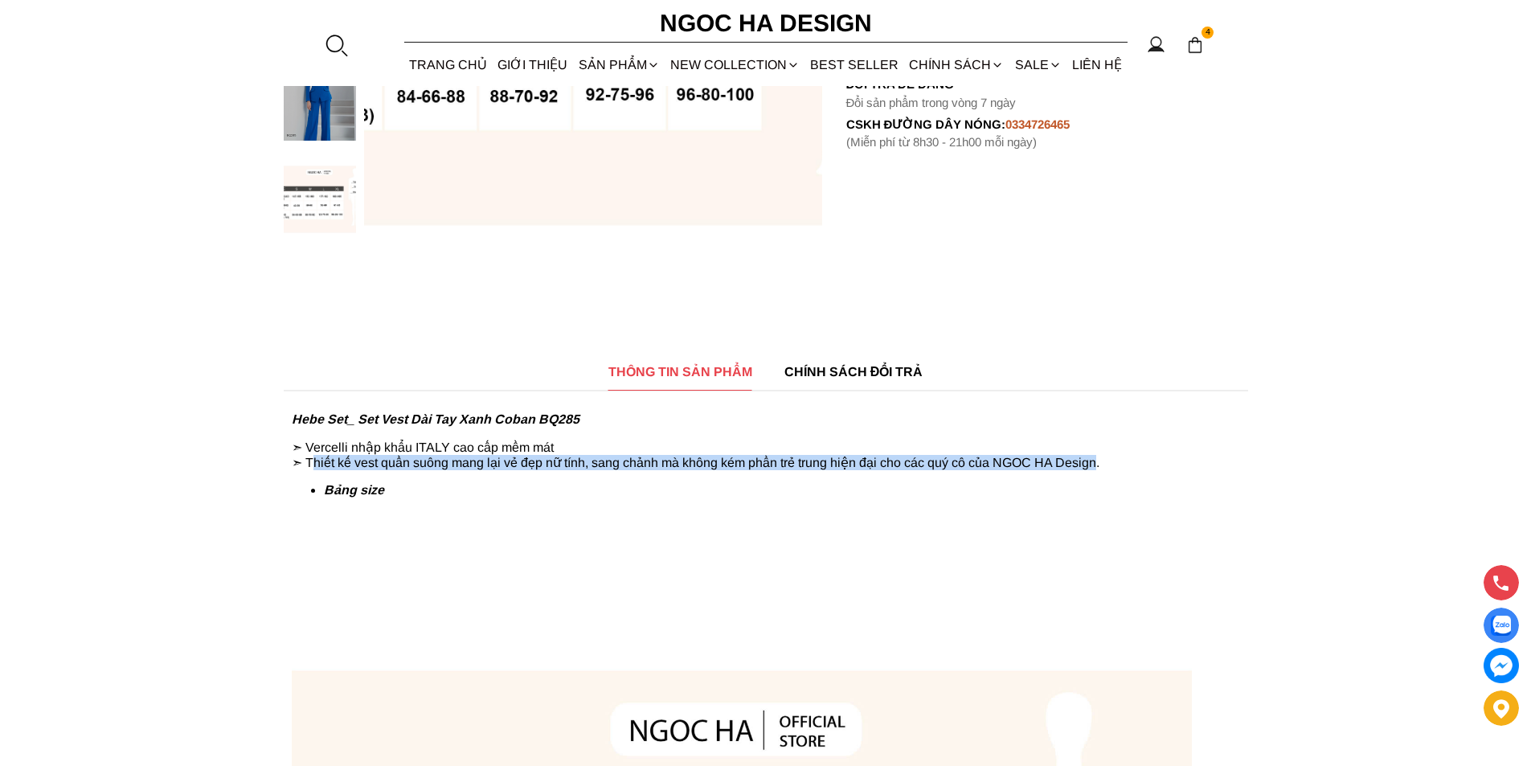
copy p "hiết kế vest quần suông mang lại vẻ đẹp nữ tính, sang chảnh mà không kém phần t…"
drag, startPoint x: 313, startPoint y: 468, endPoint x: 1103, endPoint y: 465, distance: 790.6
click at [1103, 465] on p "➣ Vercelli nhập khẩu ITALY cao cấp mềm mát ➣ Thiết kế vest quần suông mang lại …" at bounding box center [766, 454] width 948 height 31
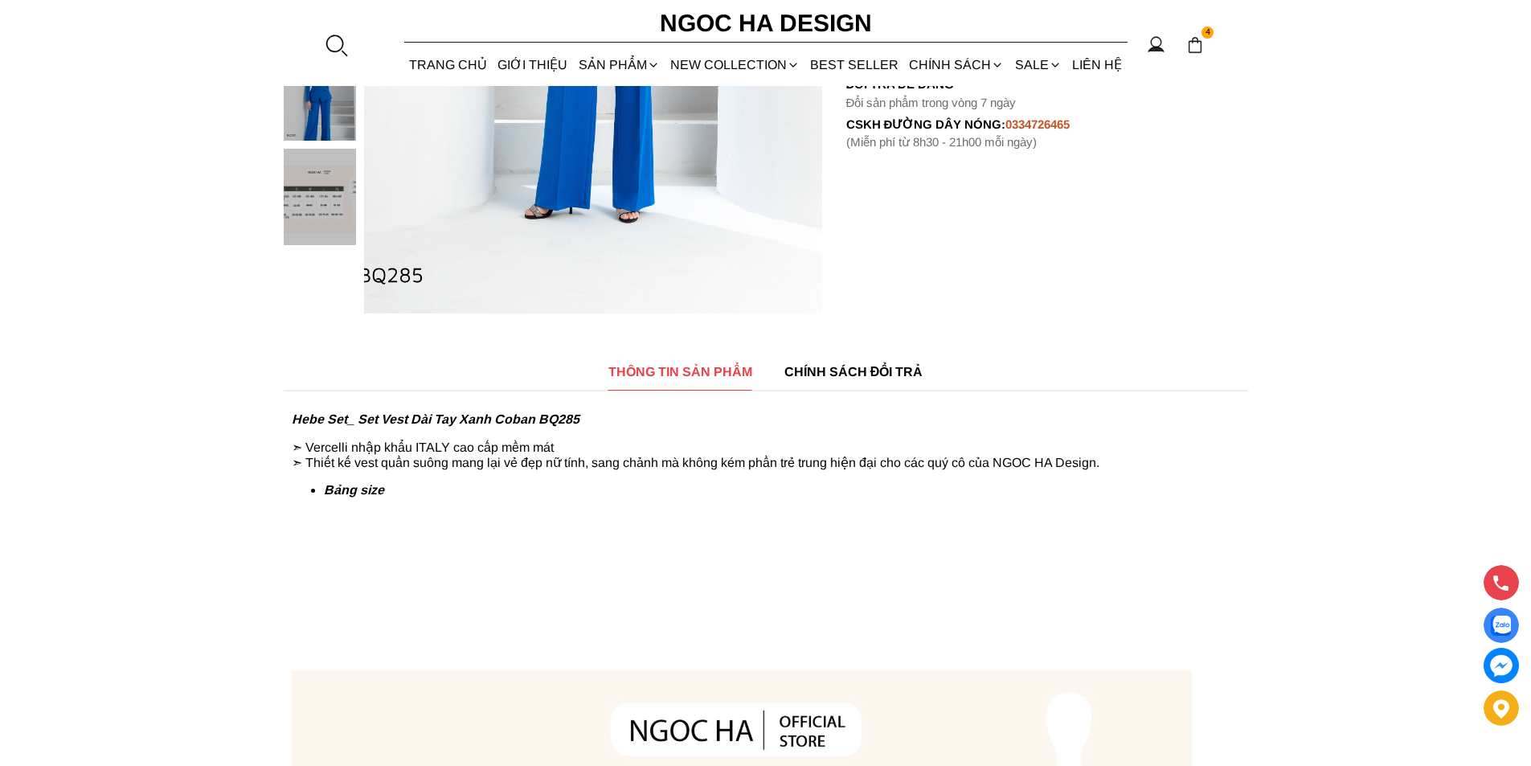
click at [339, 47] on div at bounding box center [336, 45] width 24 height 24
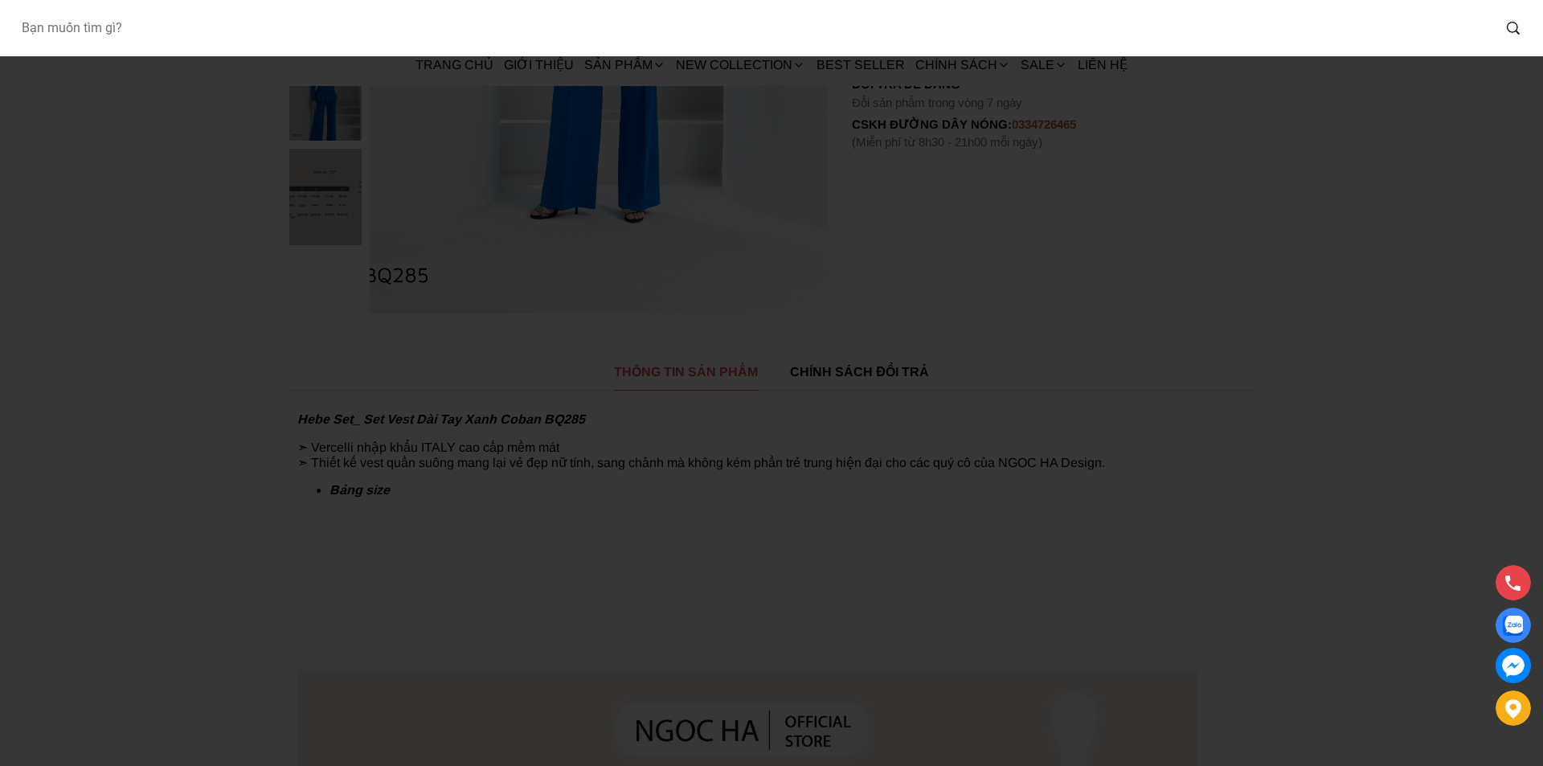
click at [206, 28] on input "Input search Bạn muốn tìm gì?" at bounding box center [749, 28] width 1483 height 37
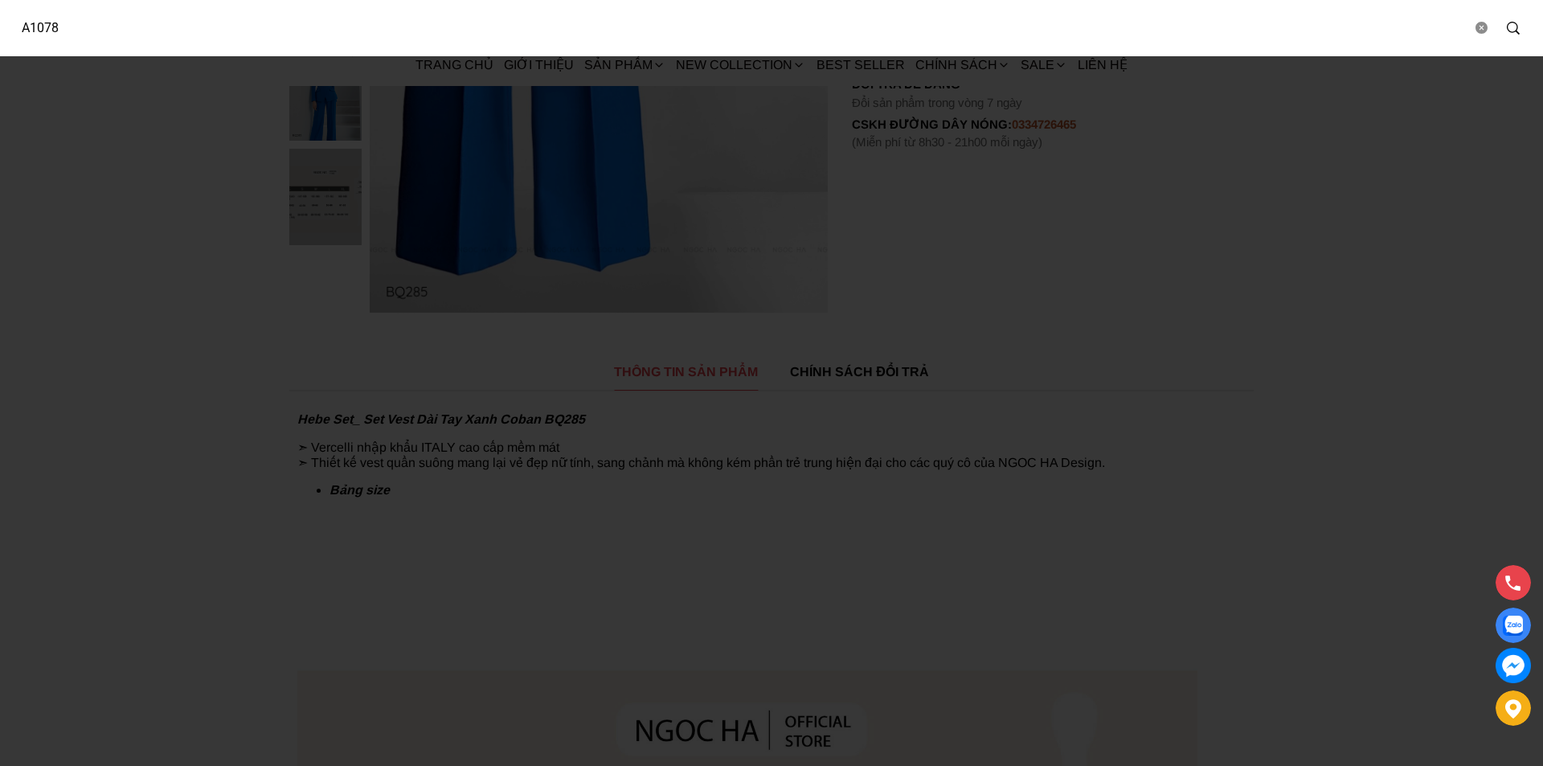
type input "A1078"
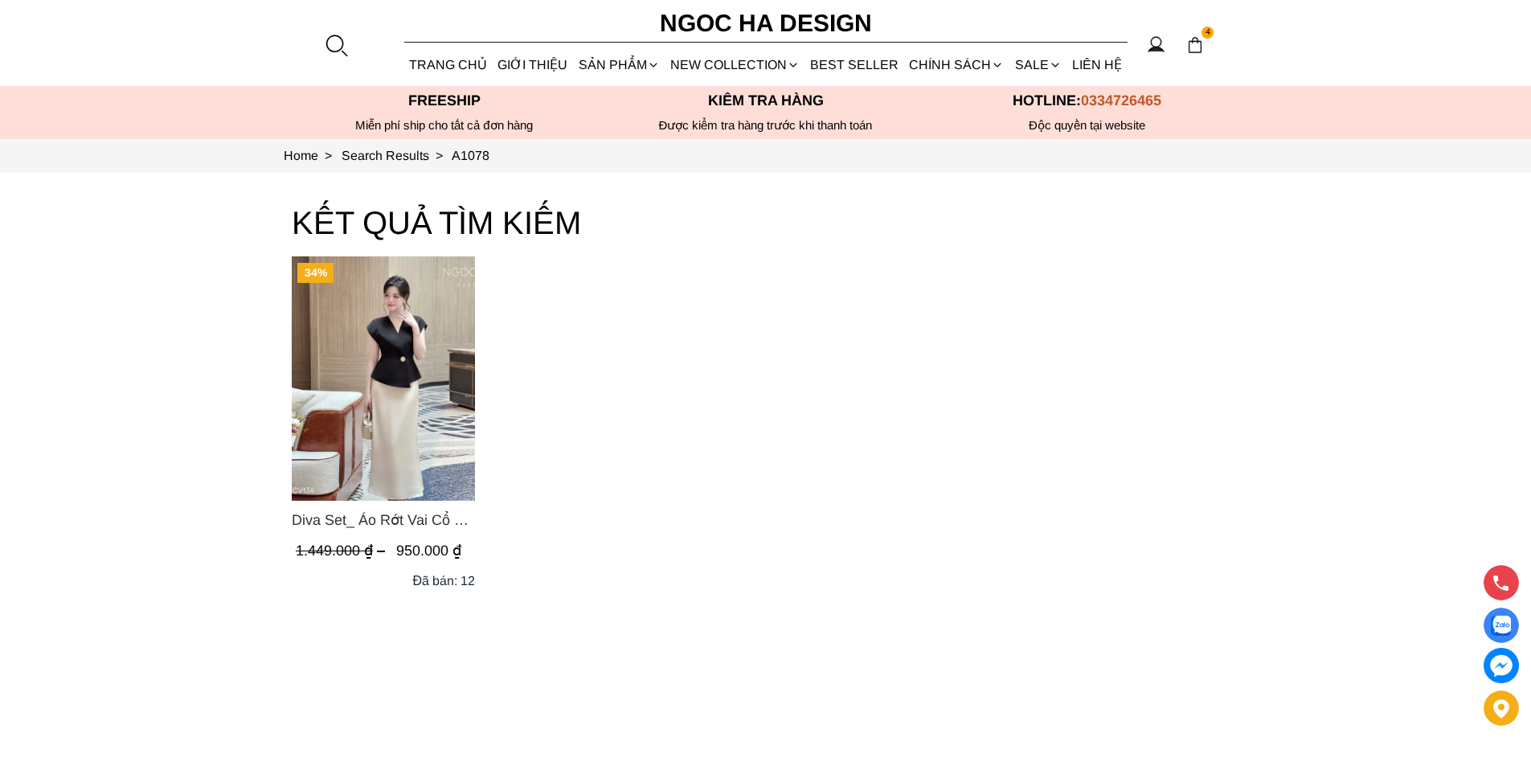
click at [397, 380] on img "Product image - Diva Set_ Áo Rớt Vai Cổ V, Chân Váy Lụa Đuôi Cá A1078+CV134" at bounding box center [383, 378] width 183 height 244
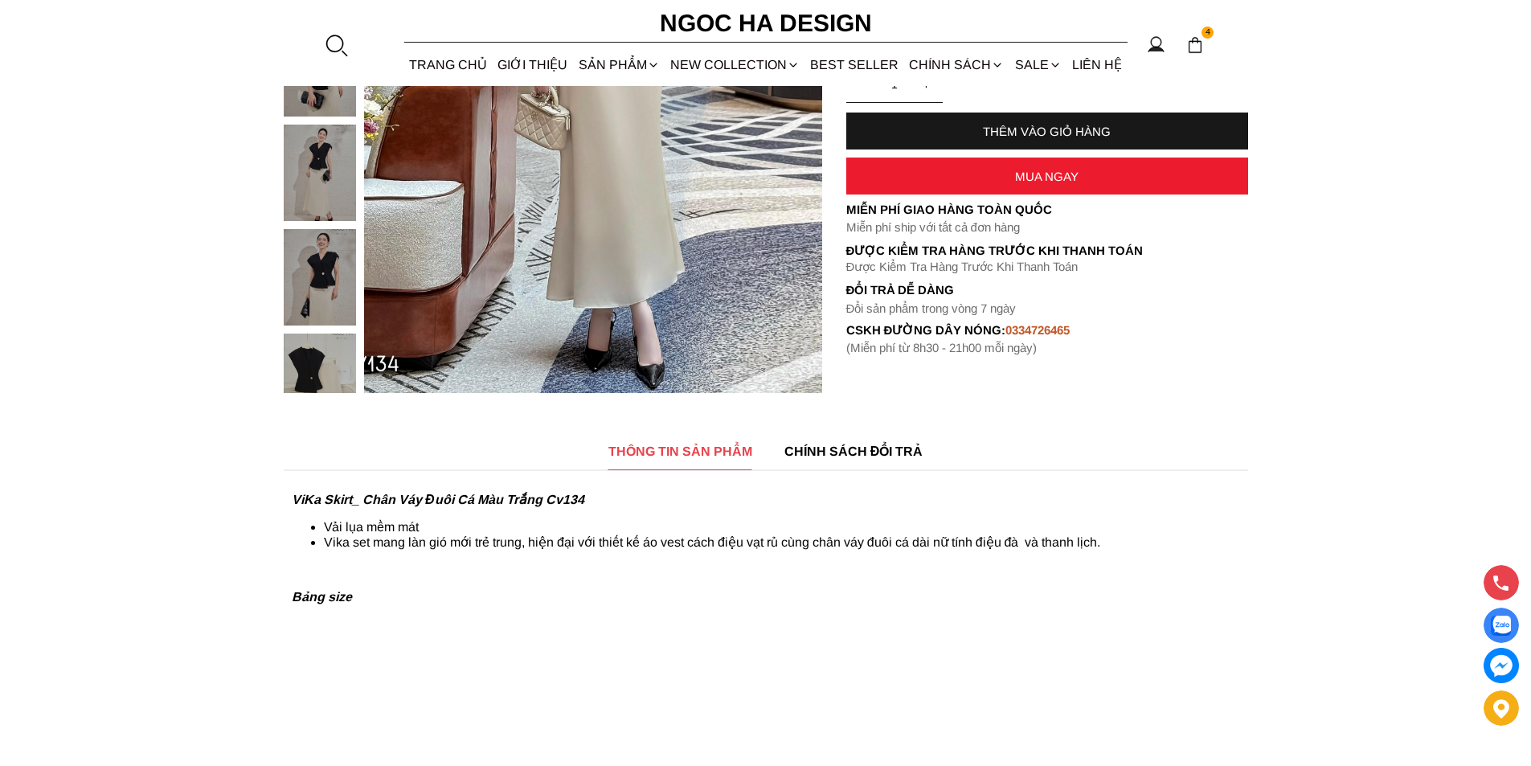
scroll to position [161, 0]
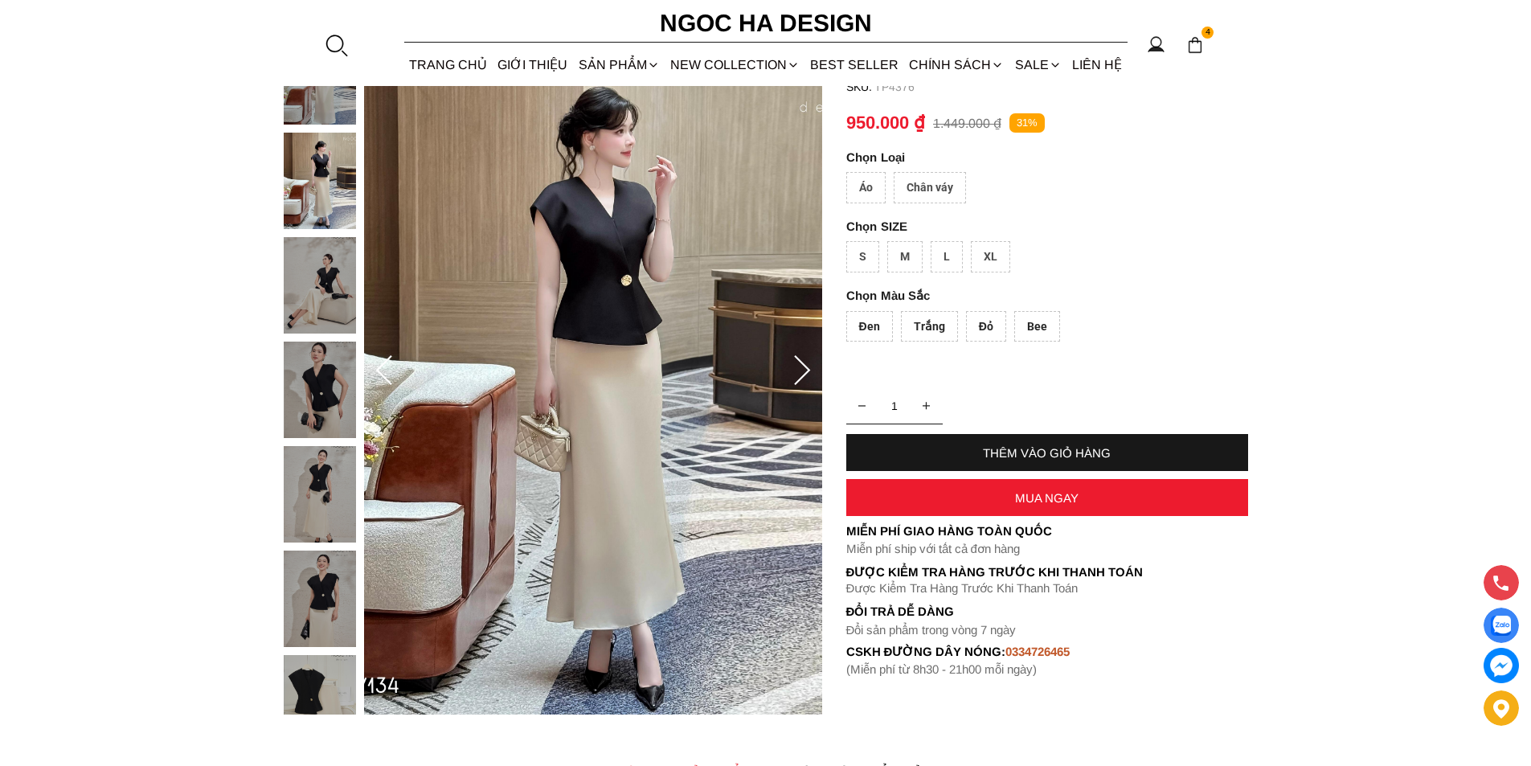
click at [878, 195] on div "Áo" at bounding box center [865, 187] width 39 height 31
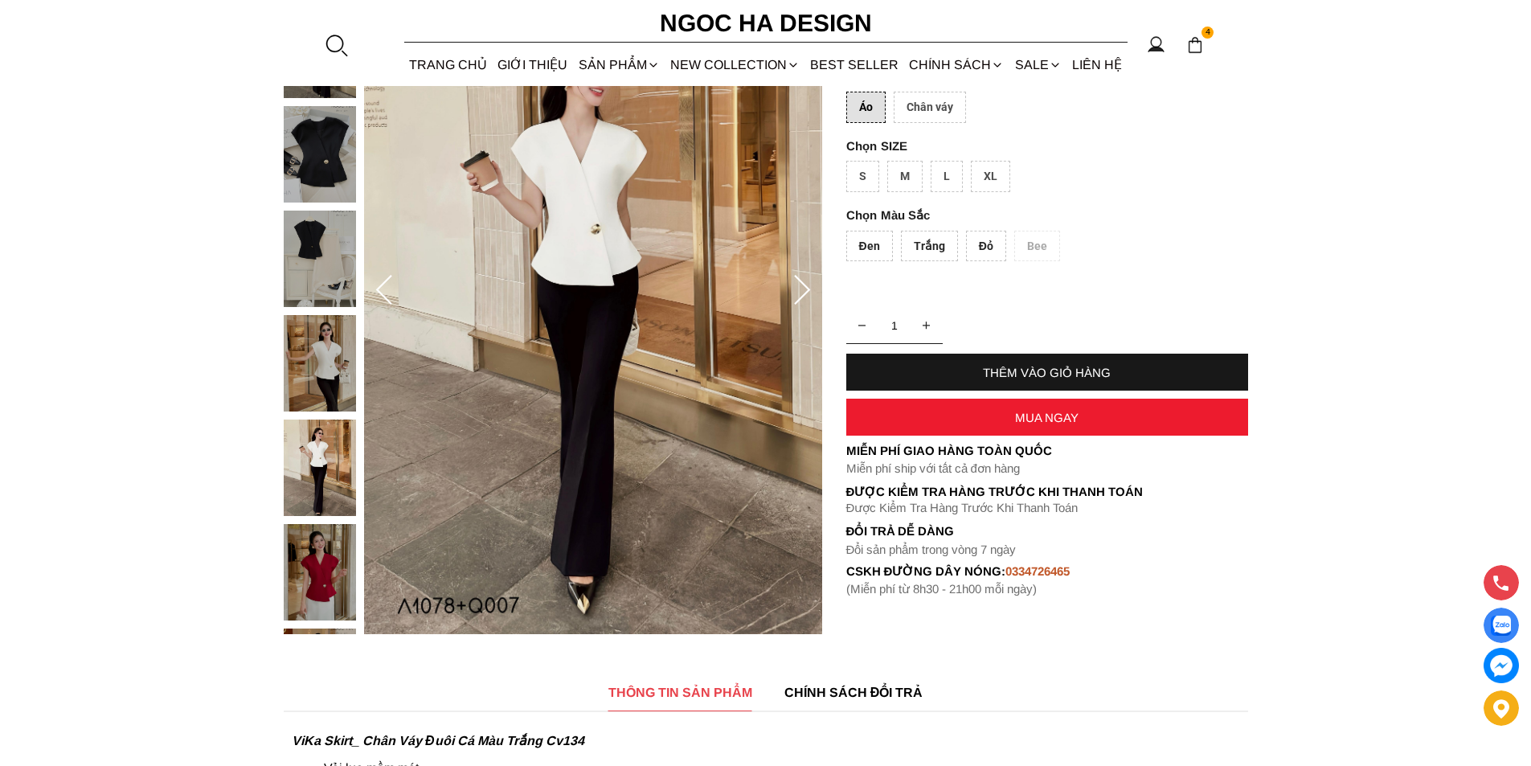
scroll to position [643, 0]
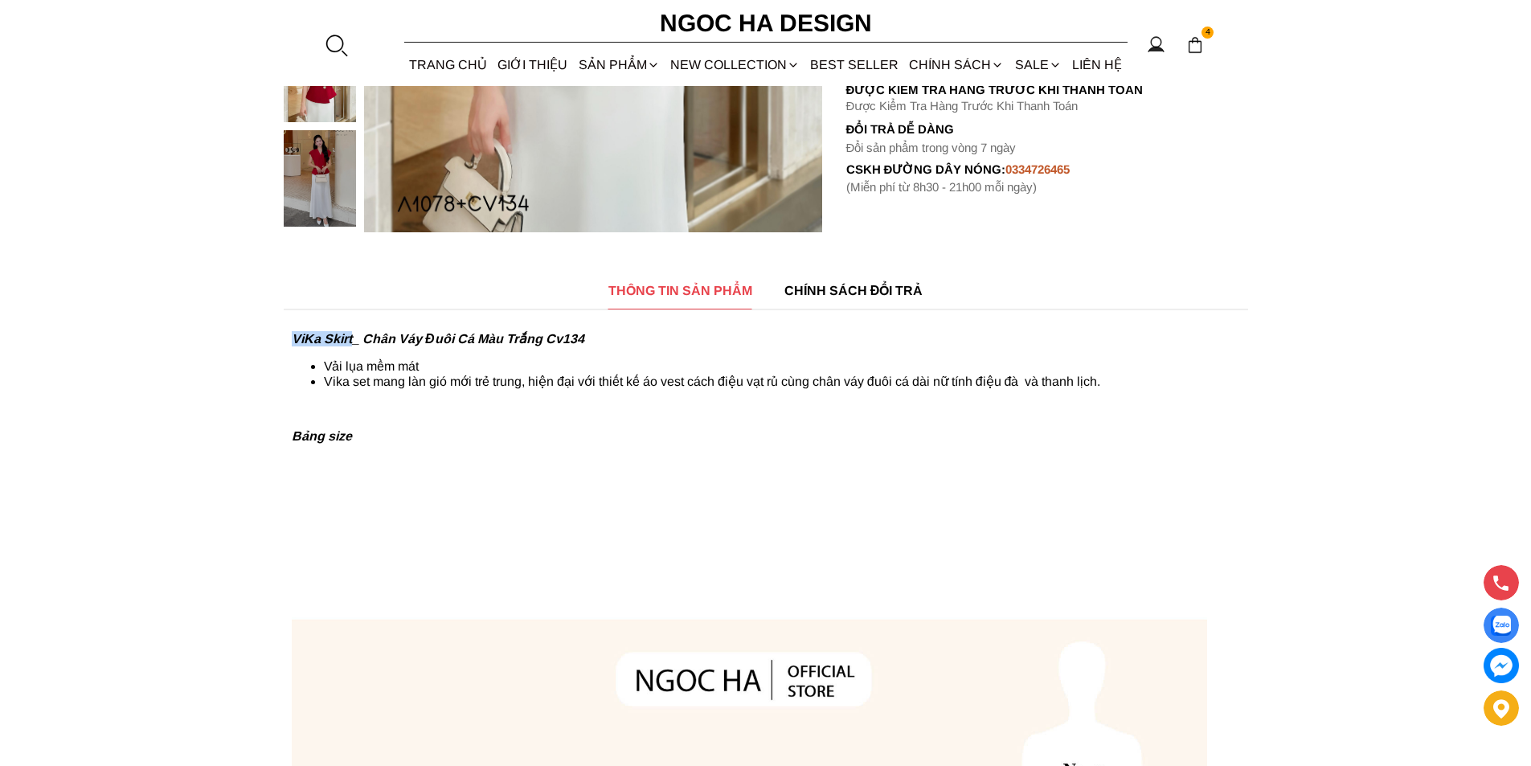
copy strong "ViKa Skirt"
drag, startPoint x: 284, startPoint y: 336, endPoint x: 351, endPoint y: 332, distance: 67.6
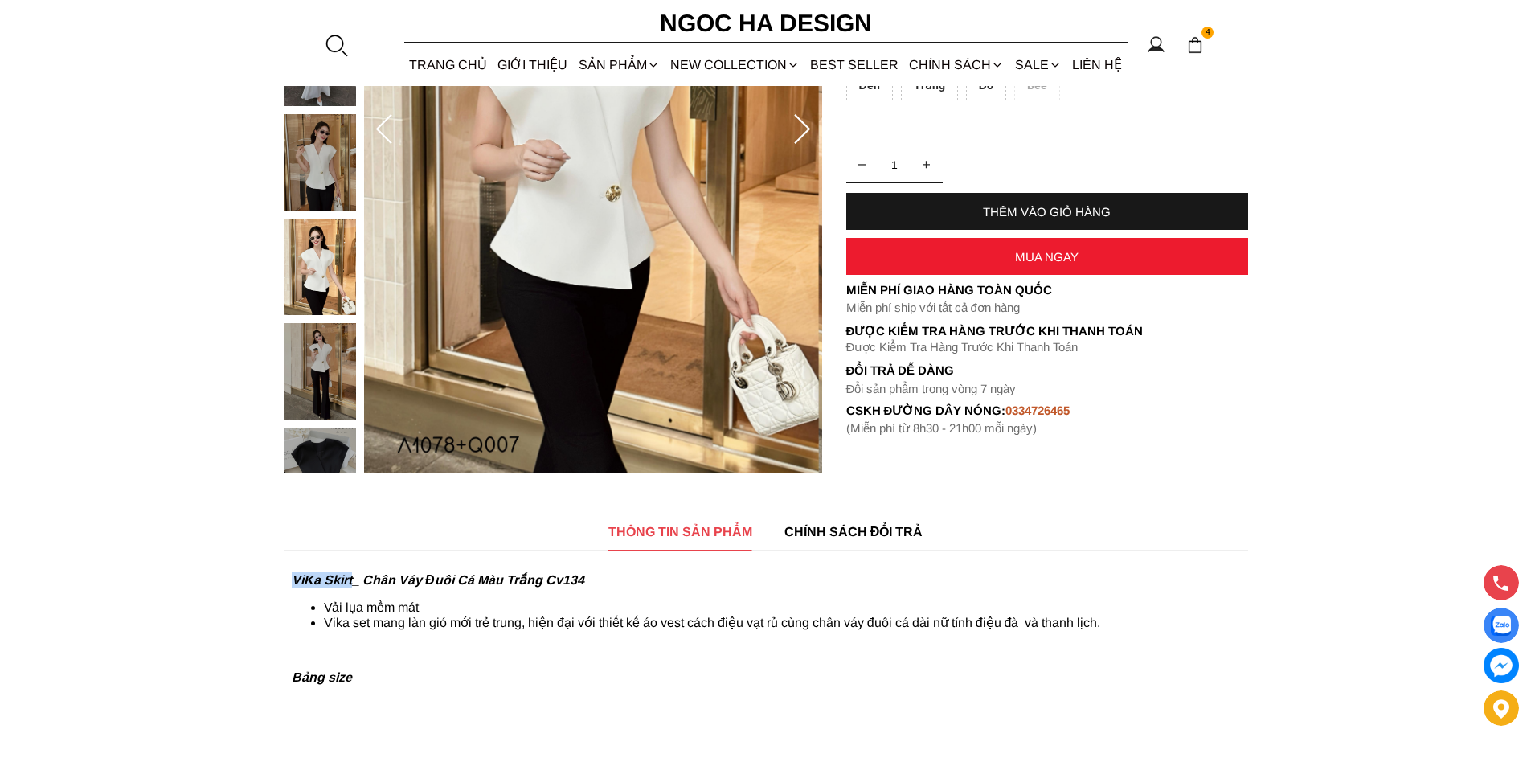
scroll to position [161, 0]
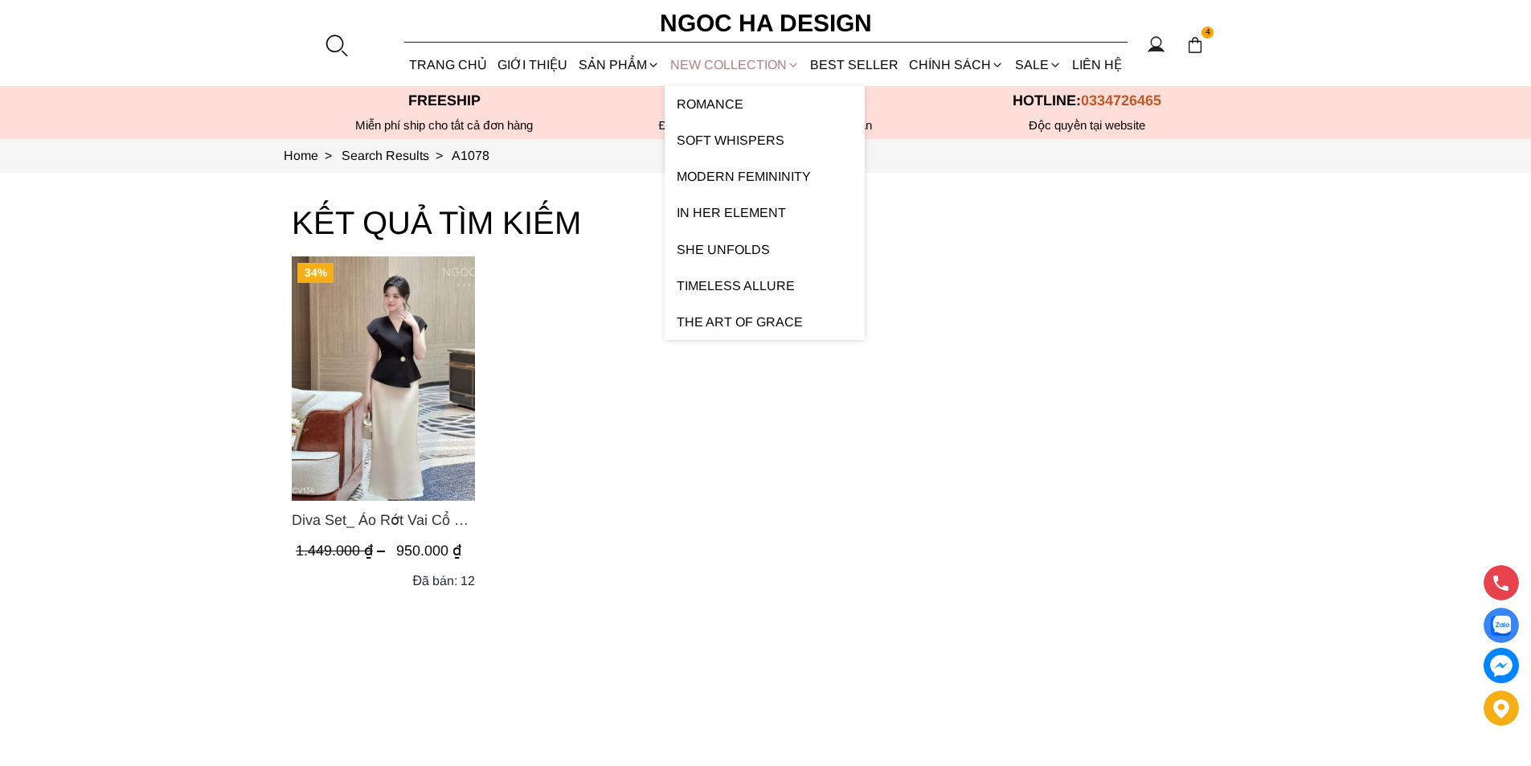
click at [711, 58] on link "NEW COLLECTION" at bounding box center [734, 64] width 140 height 43
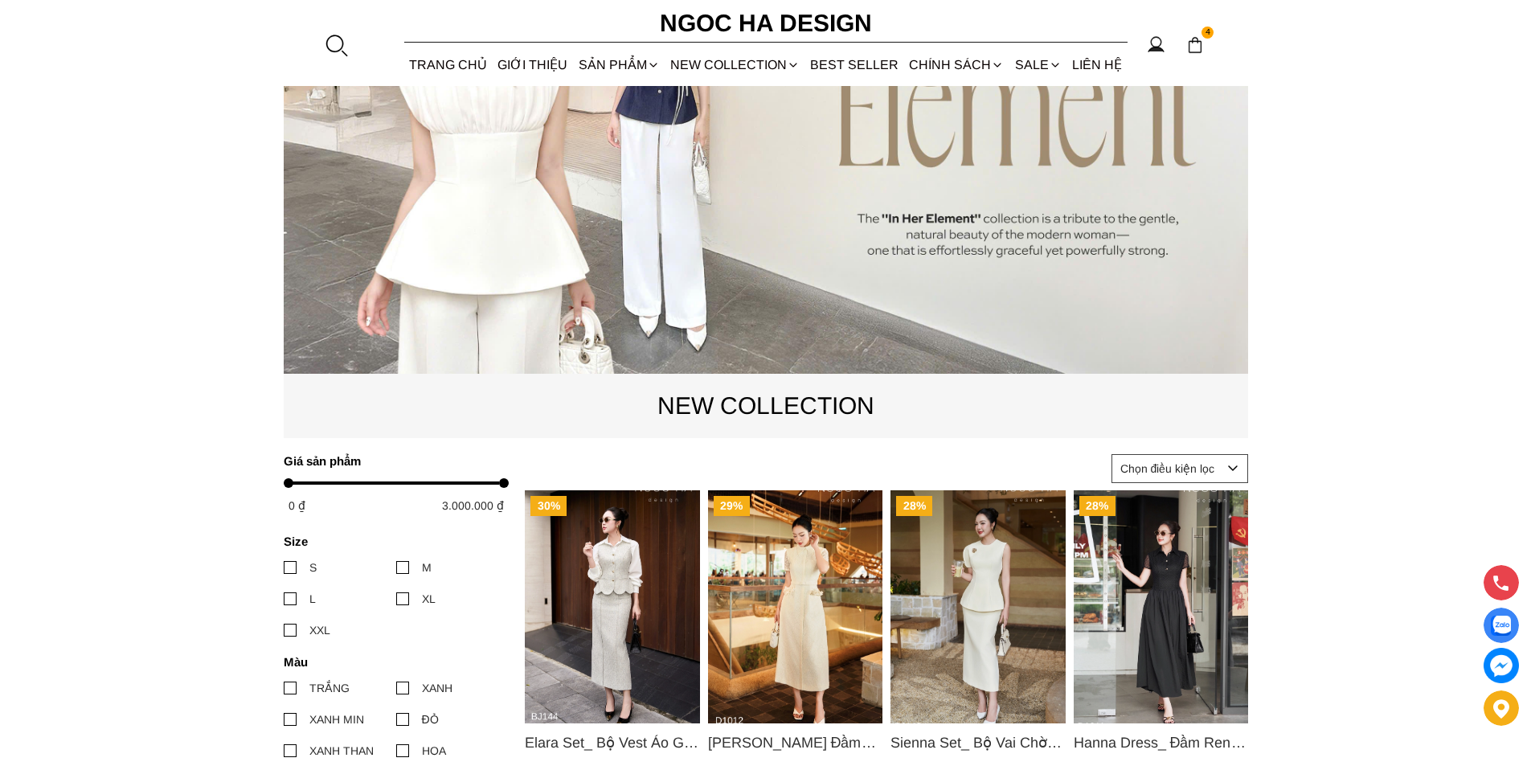
scroll to position [402, 0]
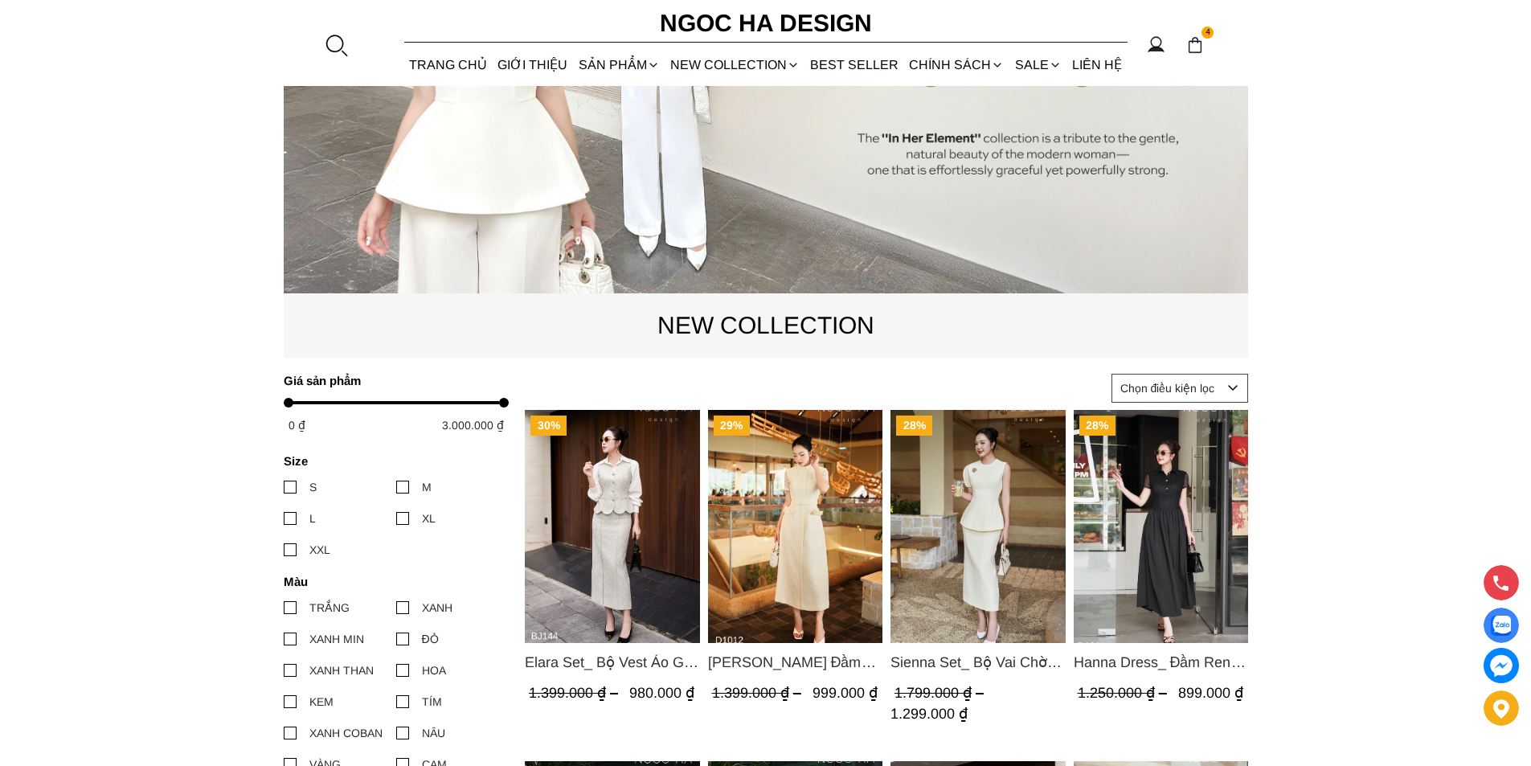
click at [796, 514] on img "Product image - Catherine Dress_ Đầm Ren Đính Hoa Túi Màu Kem D1012" at bounding box center [794, 526] width 175 height 233
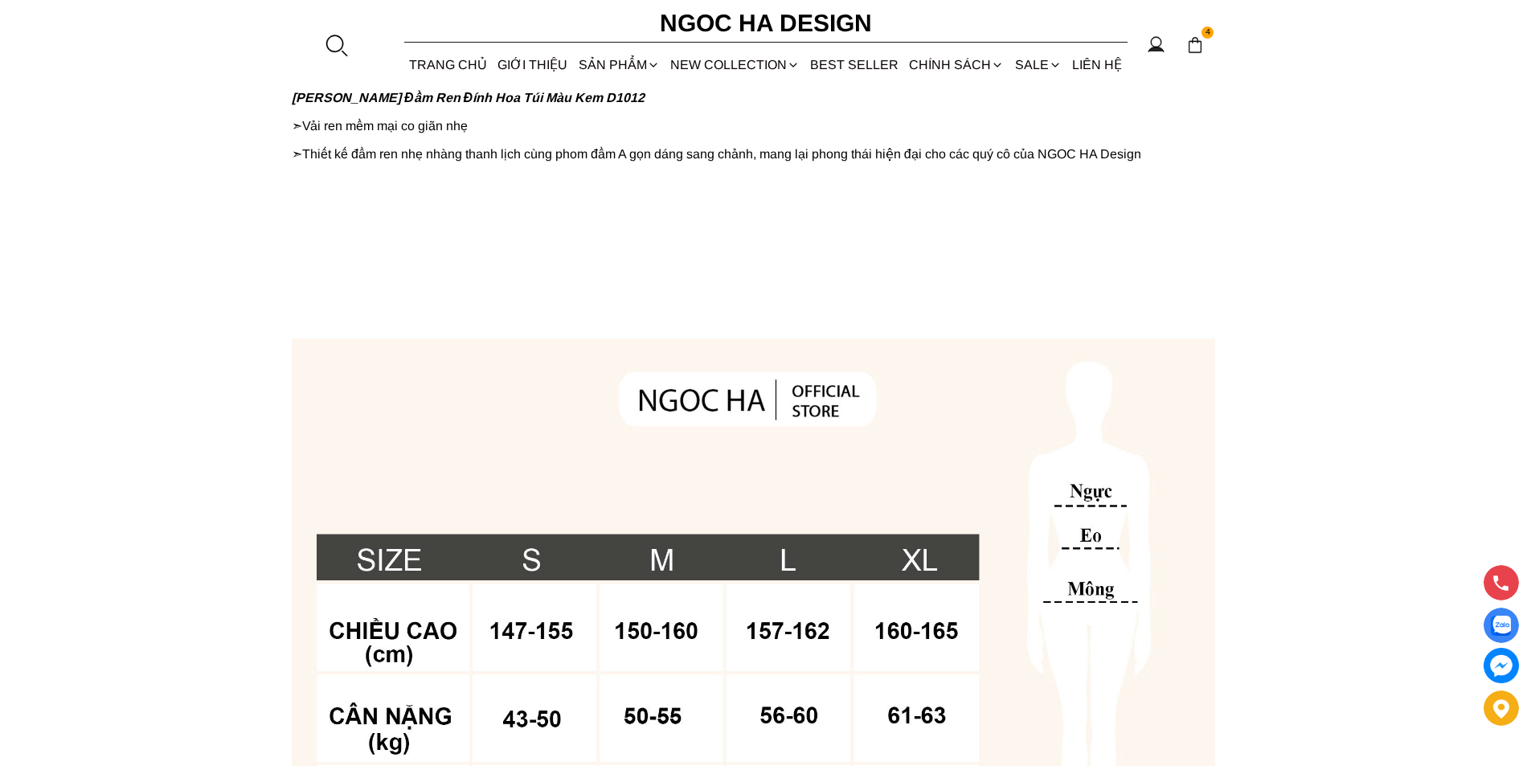
scroll to position [1045, 0]
